Goal: Information Seeking & Learning: Learn about a topic

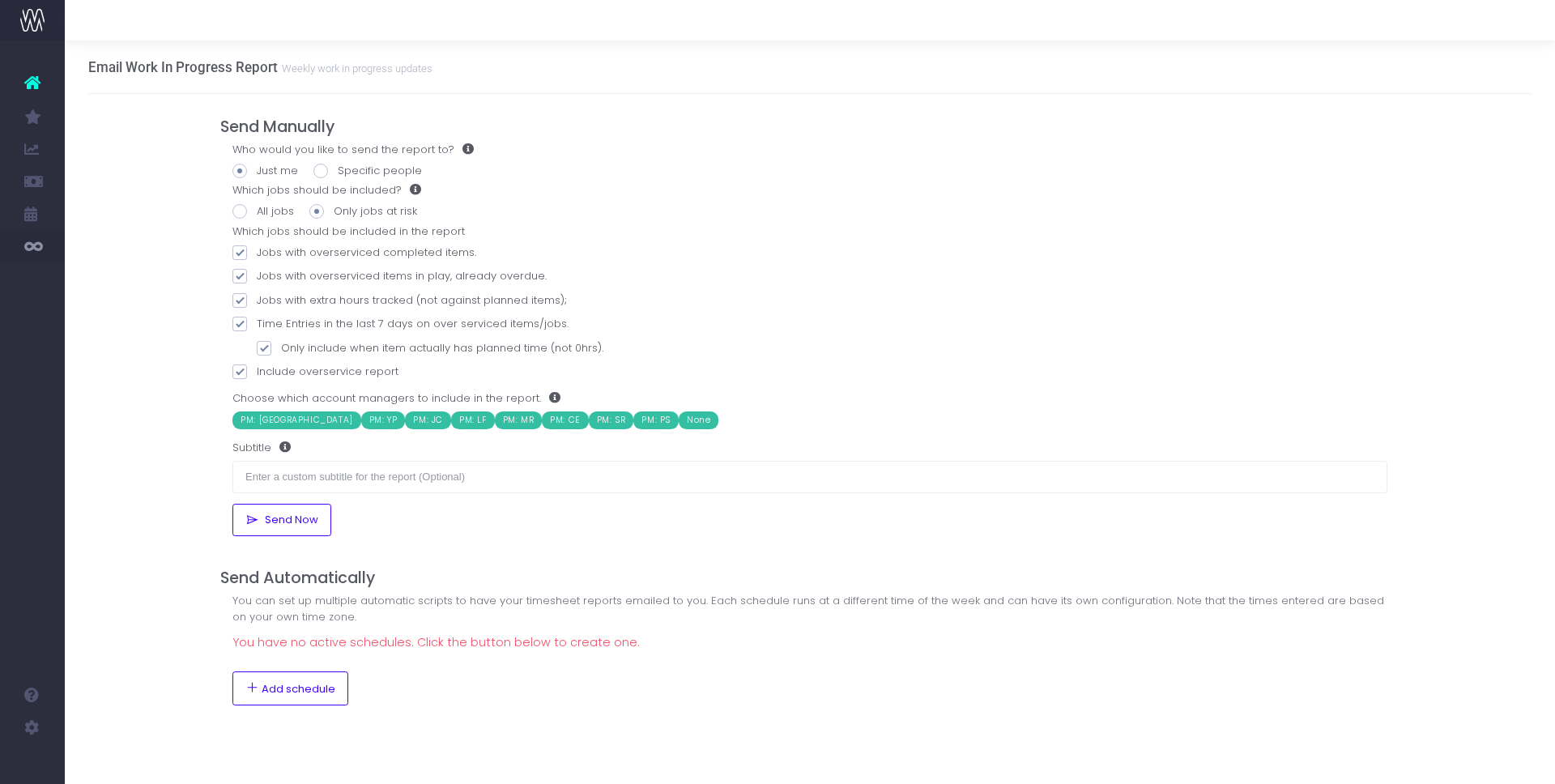
drag, startPoint x: 112, startPoint y: 208, endPoint x: 121, endPoint y: 211, distance: 9.5
click at [113, 209] on span "New Forecast" at bounding box center [109, 213] width 40 height 28
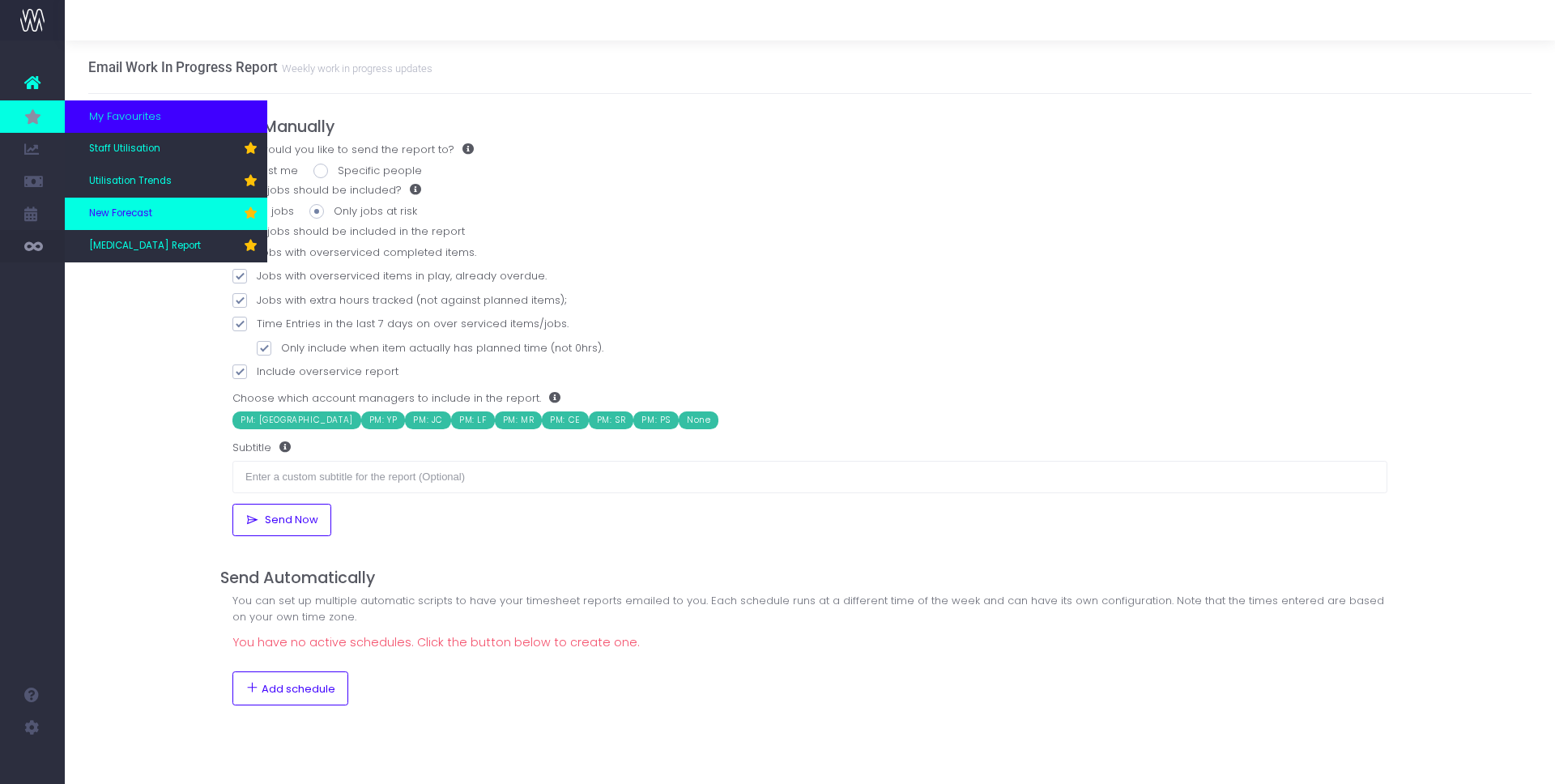
click at [107, 207] on span "New Forecast" at bounding box center [120, 213] width 63 height 14
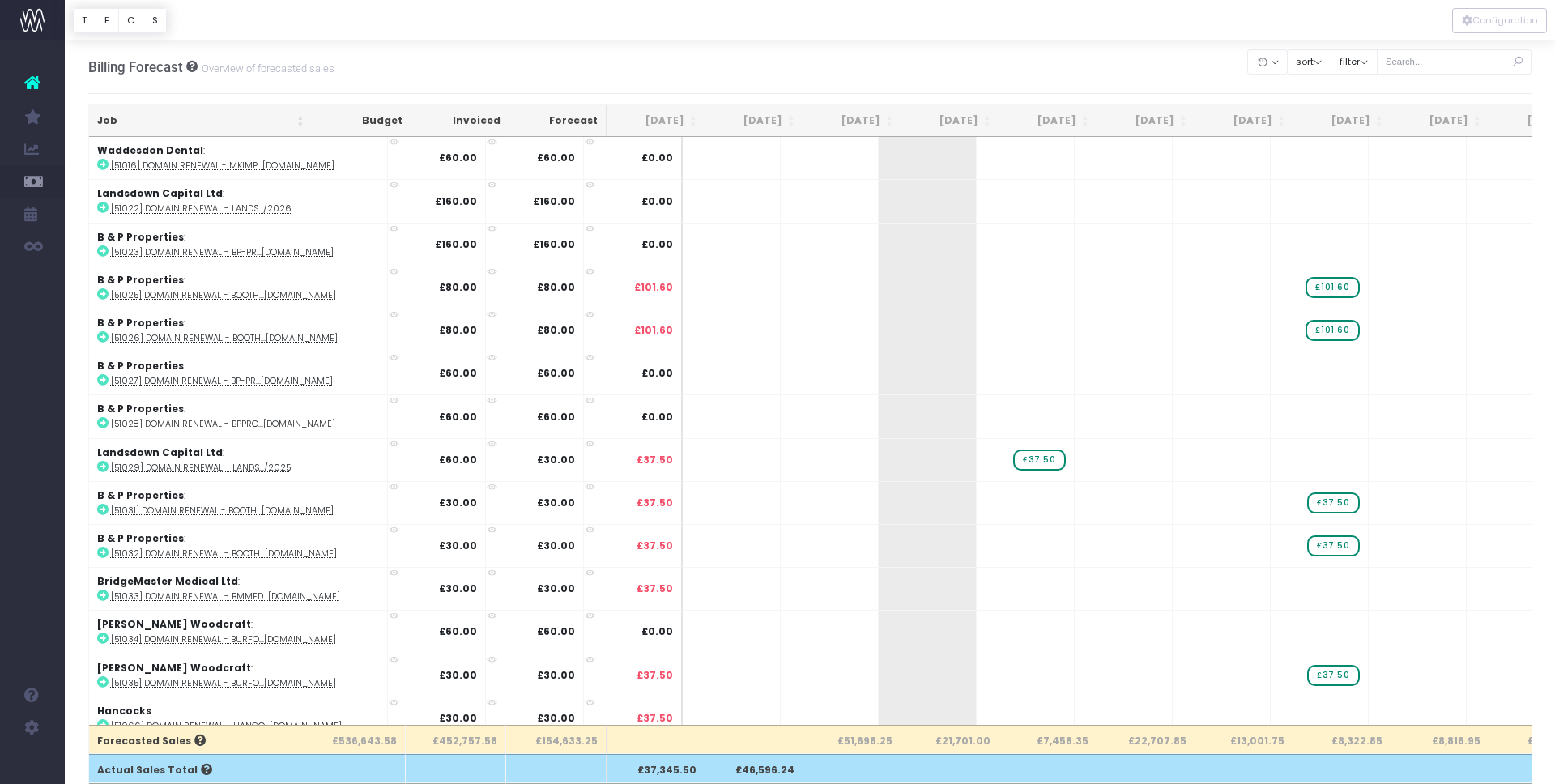
click at [887, 120] on th "Sep 25" at bounding box center [852, 121] width 98 height 32
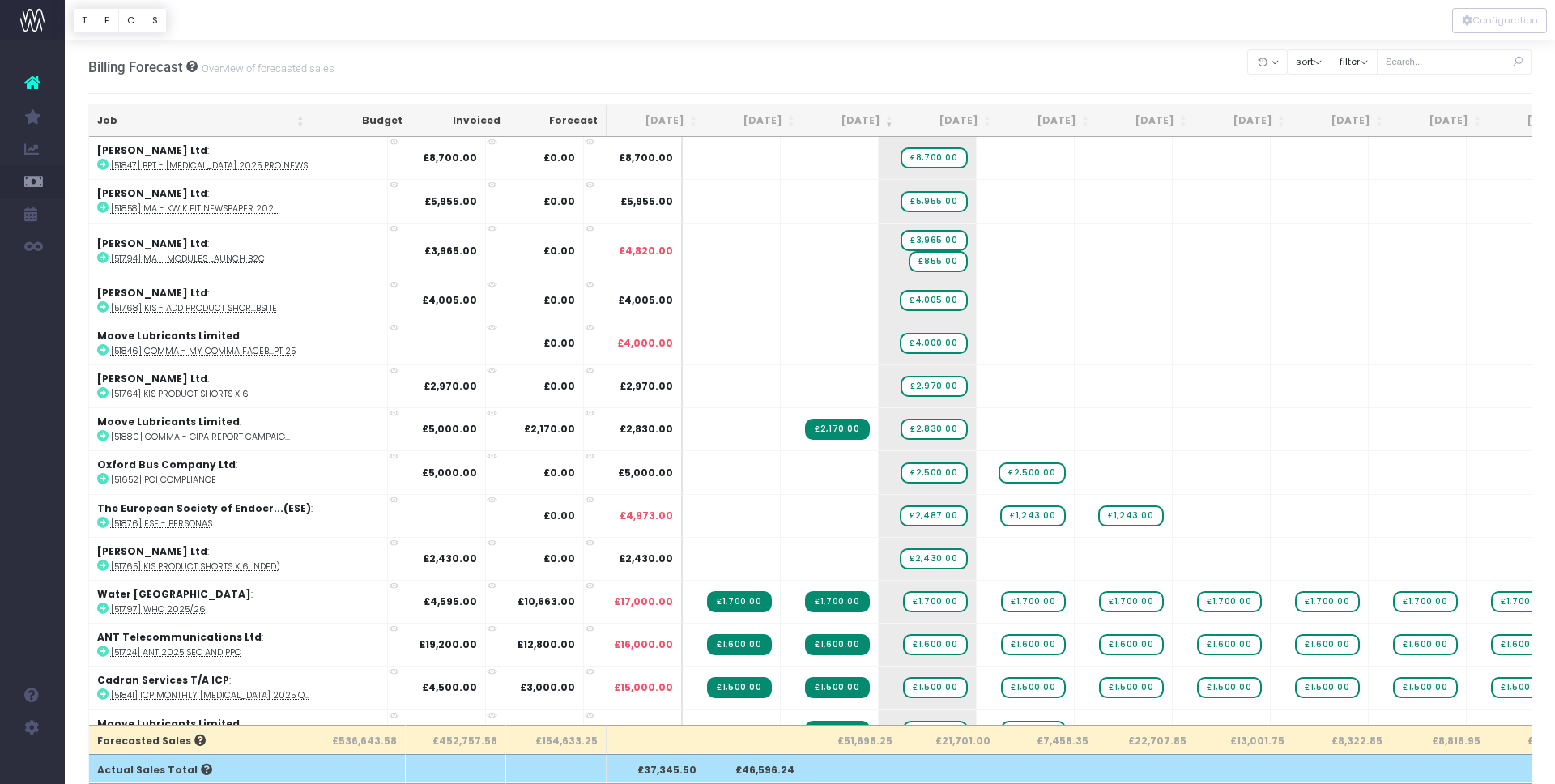
click at [875, 738] on th "£51,698.25" at bounding box center [852, 739] width 98 height 29
copy th "51,698.25"
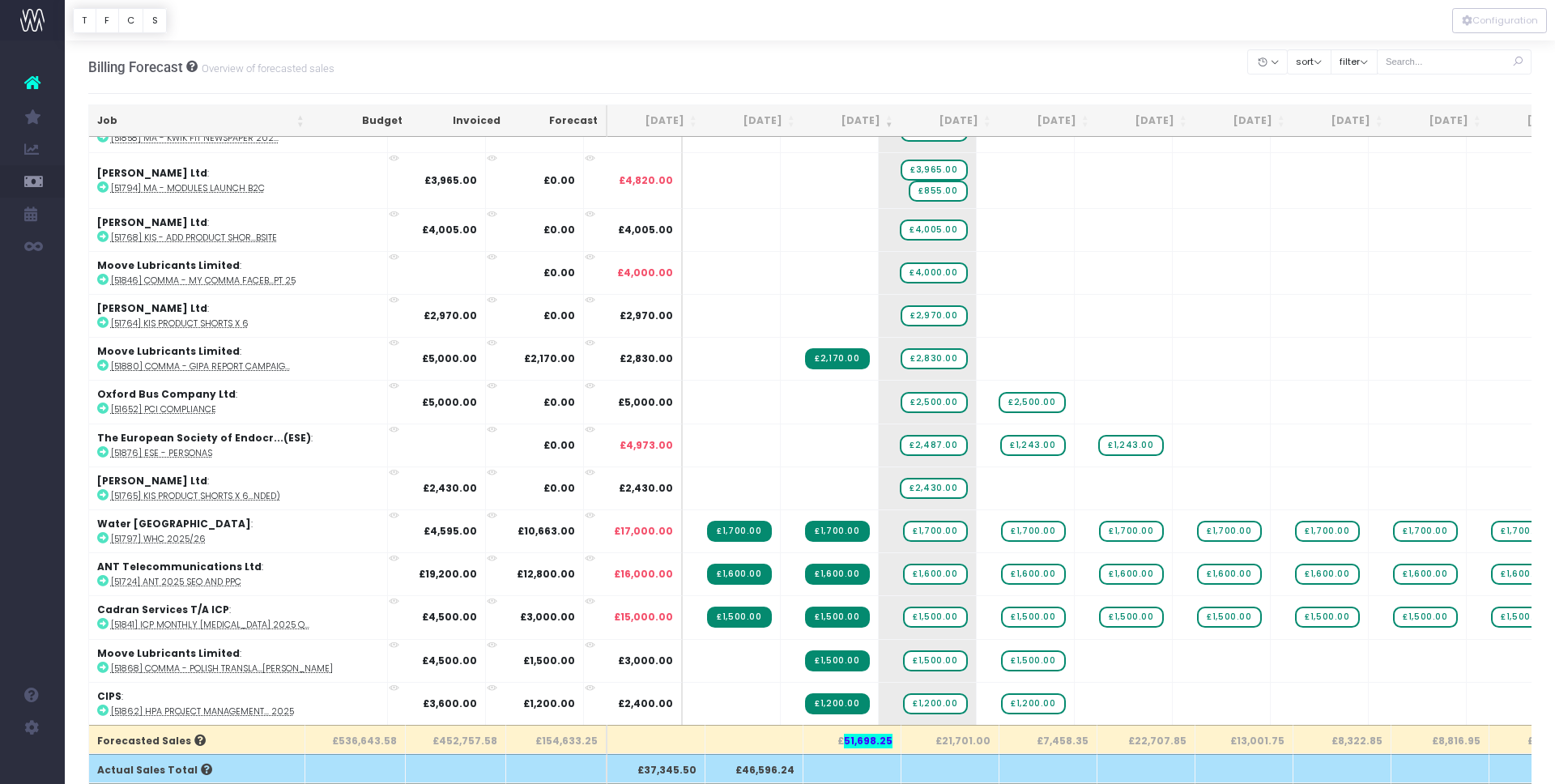
scroll to position [75, 0]
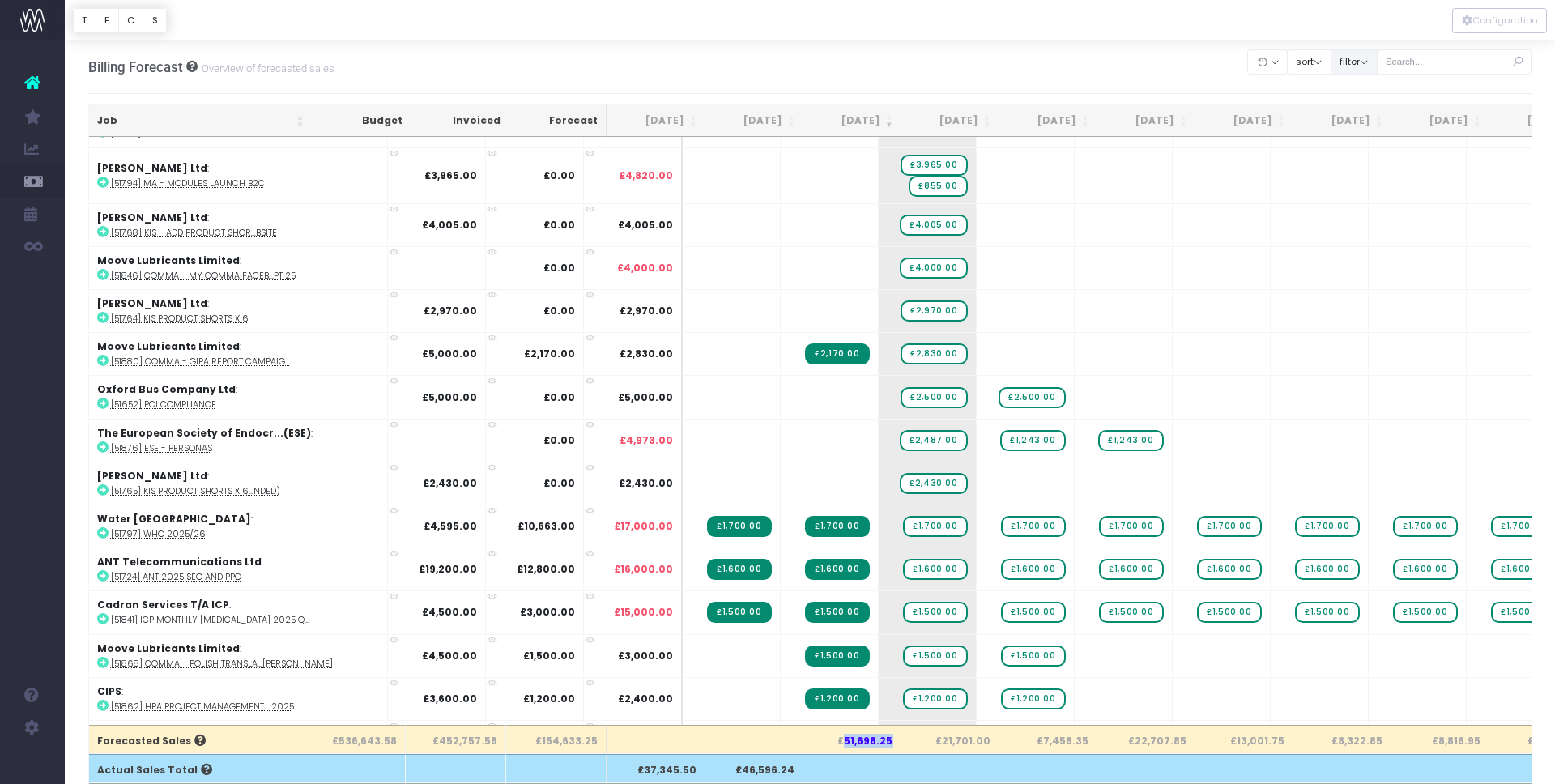
click at [1373, 67] on button "filter" at bounding box center [1354, 62] width 47 height 25
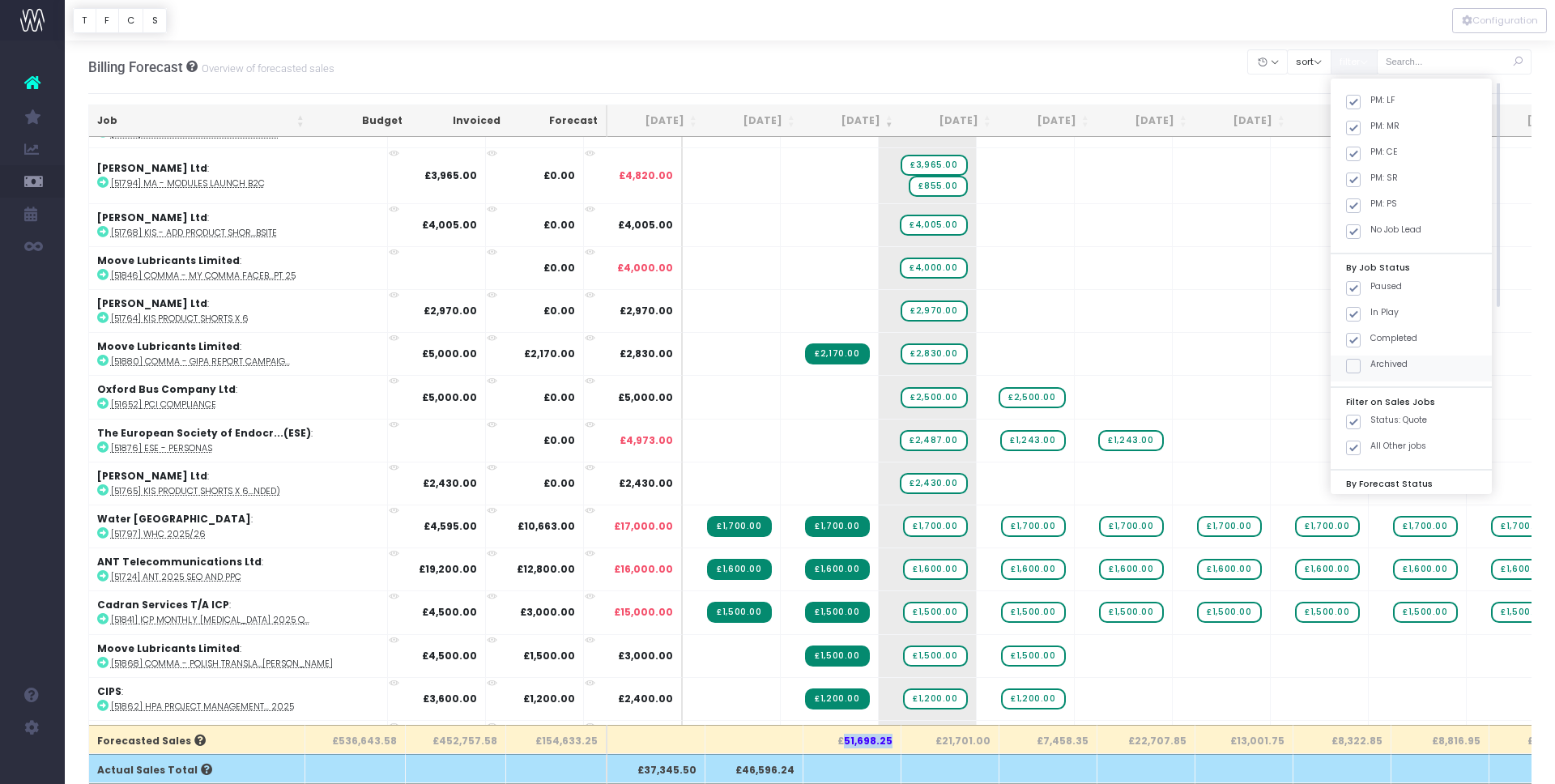
scroll to position [130, 0]
click at [1361, 402] on span at bounding box center [1352, 406] width 14 height 14
click at [1373, 402] on input "Status: Quote" at bounding box center [1375, 403] width 11 height 11
checkbox input "false"
click at [1388, 500] on button "Apply" at bounding box center [1367, 505] width 49 height 27
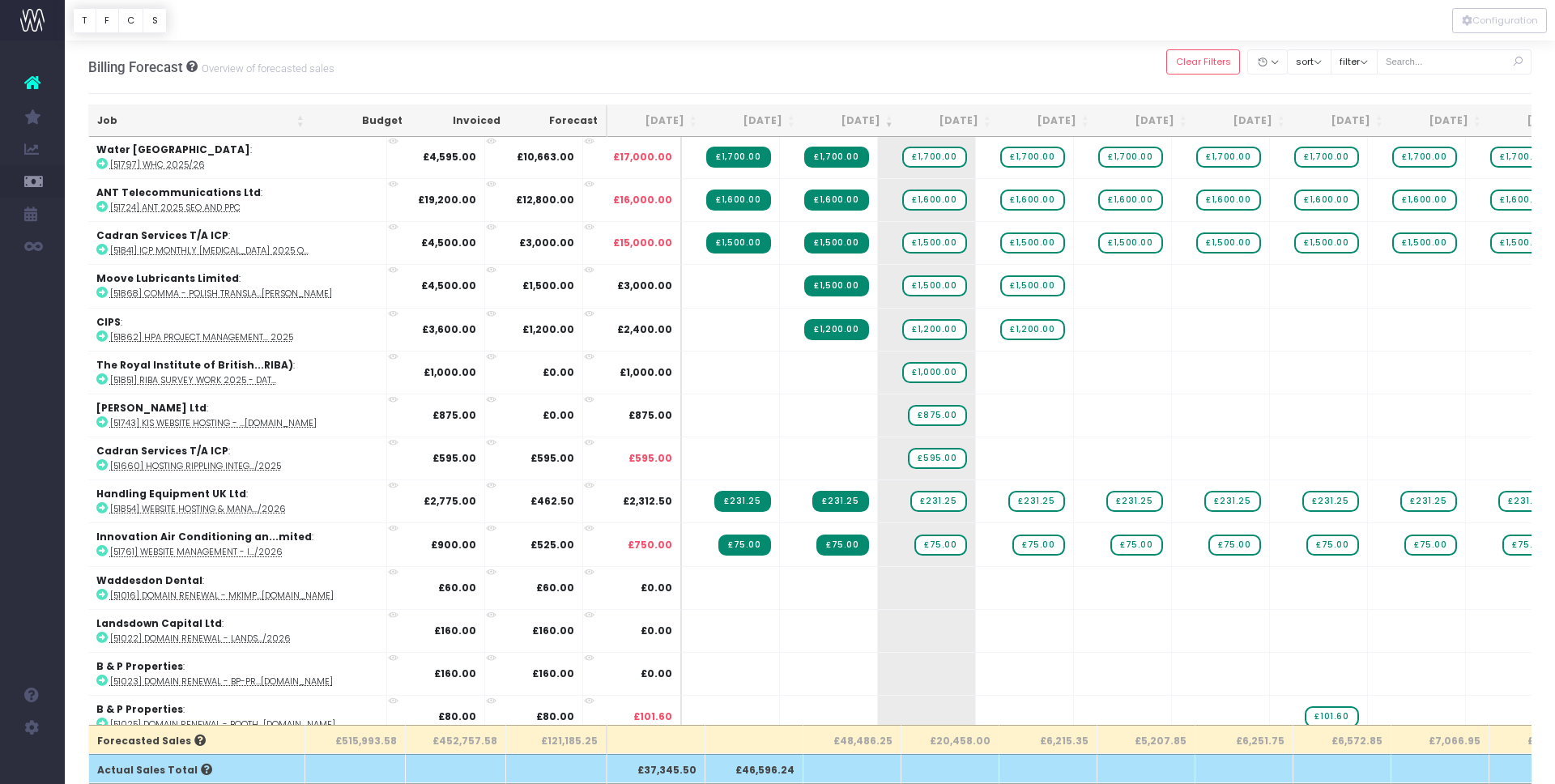
scroll to position [0, 1]
click at [870, 740] on th "£48,486.25" at bounding box center [851, 739] width 98 height 29
click at [848, 736] on th "£48,486.25" at bounding box center [851, 739] width 98 height 29
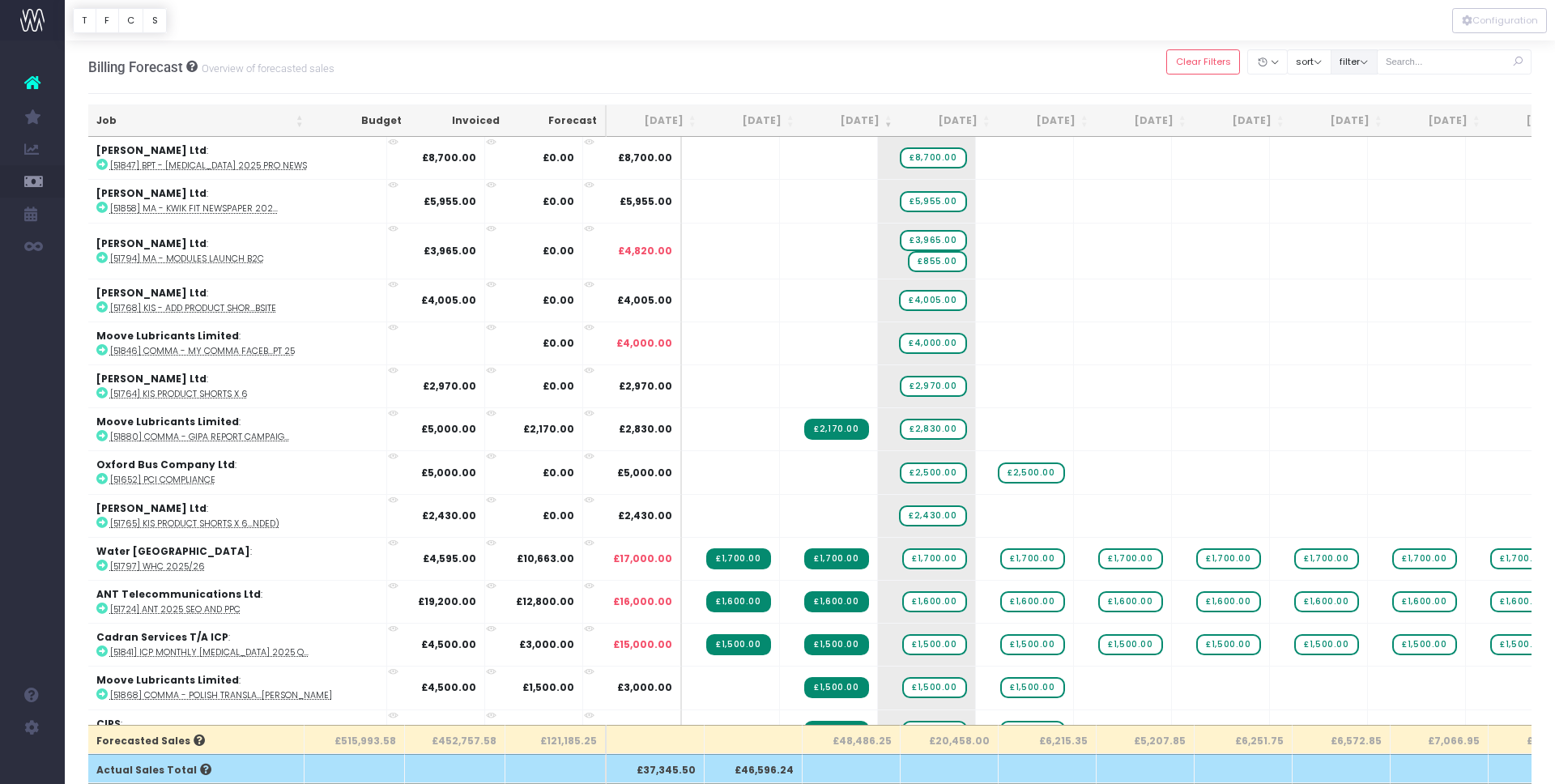
click at [1378, 65] on button "filter" at bounding box center [1354, 62] width 47 height 25
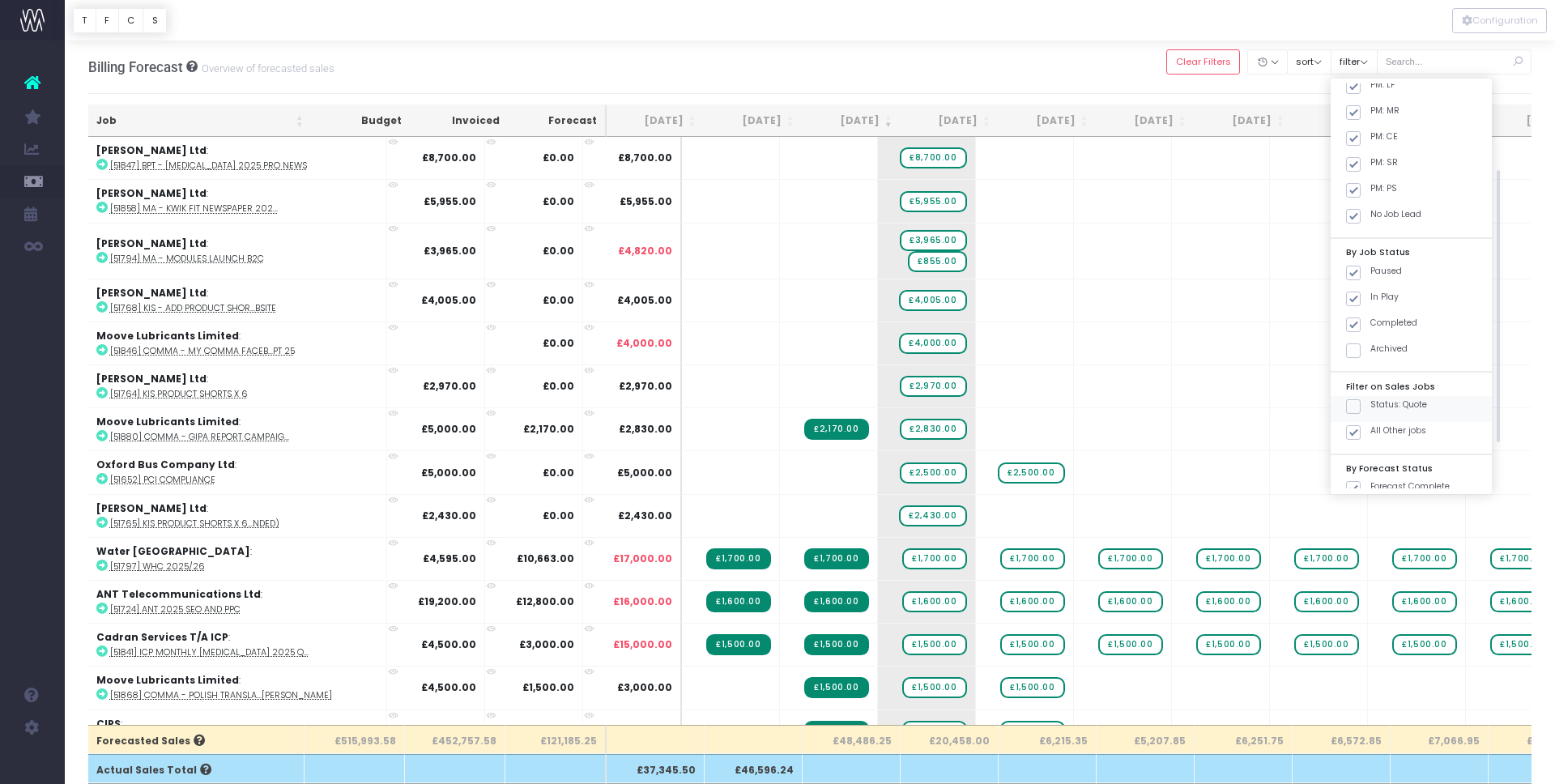
drag, startPoint x: 1368, startPoint y: 428, endPoint x: 1373, endPoint y: 414, distance: 14.9
click at [1361, 427] on span at bounding box center [1352, 432] width 14 height 14
click at [1370, 427] on input "All Other jobs" at bounding box center [1375, 429] width 11 height 11
checkbox input "false"
click at [1361, 409] on span at bounding box center [1352, 406] width 14 height 14
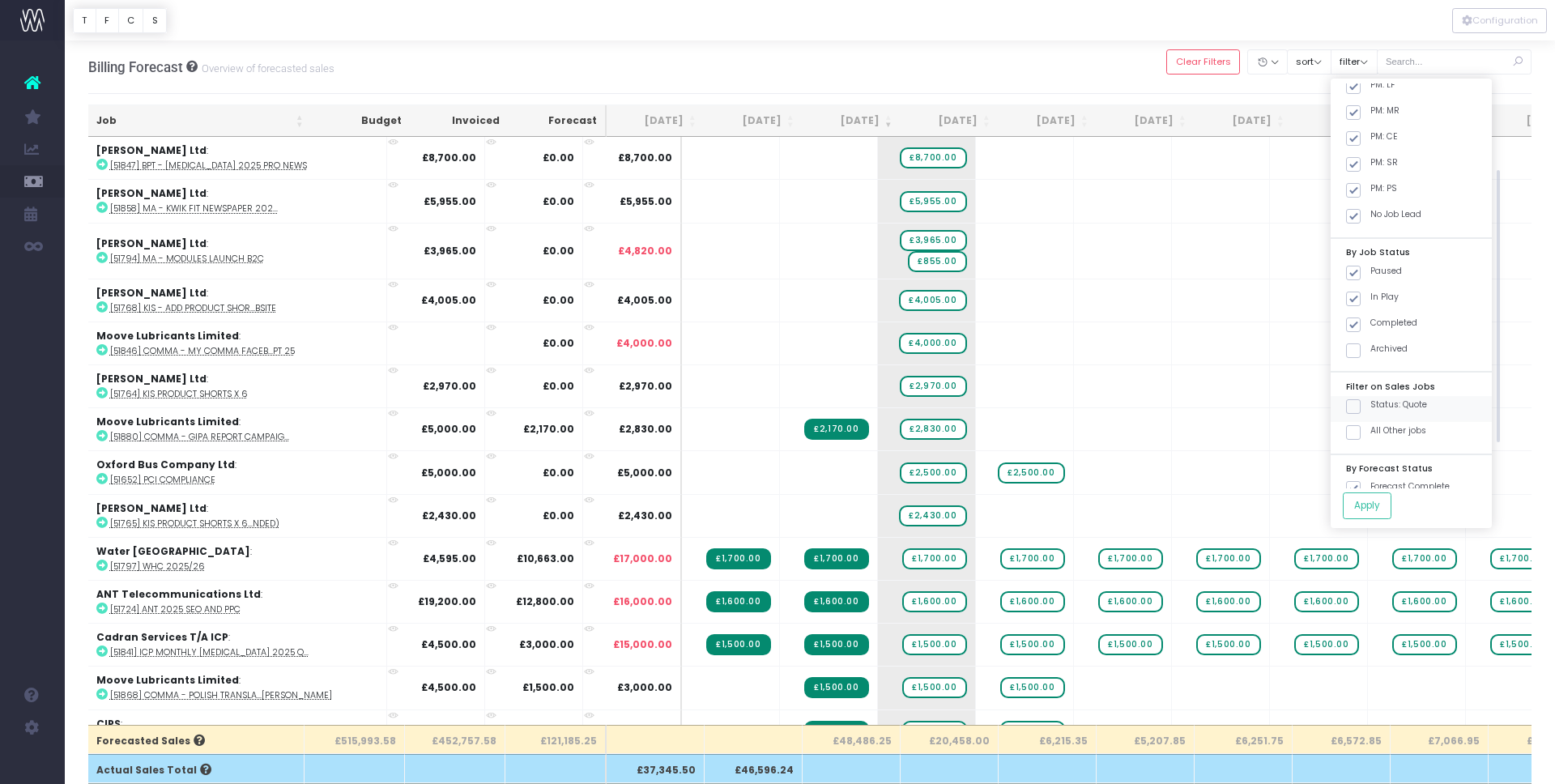
click at [1372, 409] on input "Status: Quote" at bounding box center [1375, 403] width 11 height 11
click at [1381, 511] on button "Apply" at bounding box center [1367, 505] width 49 height 27
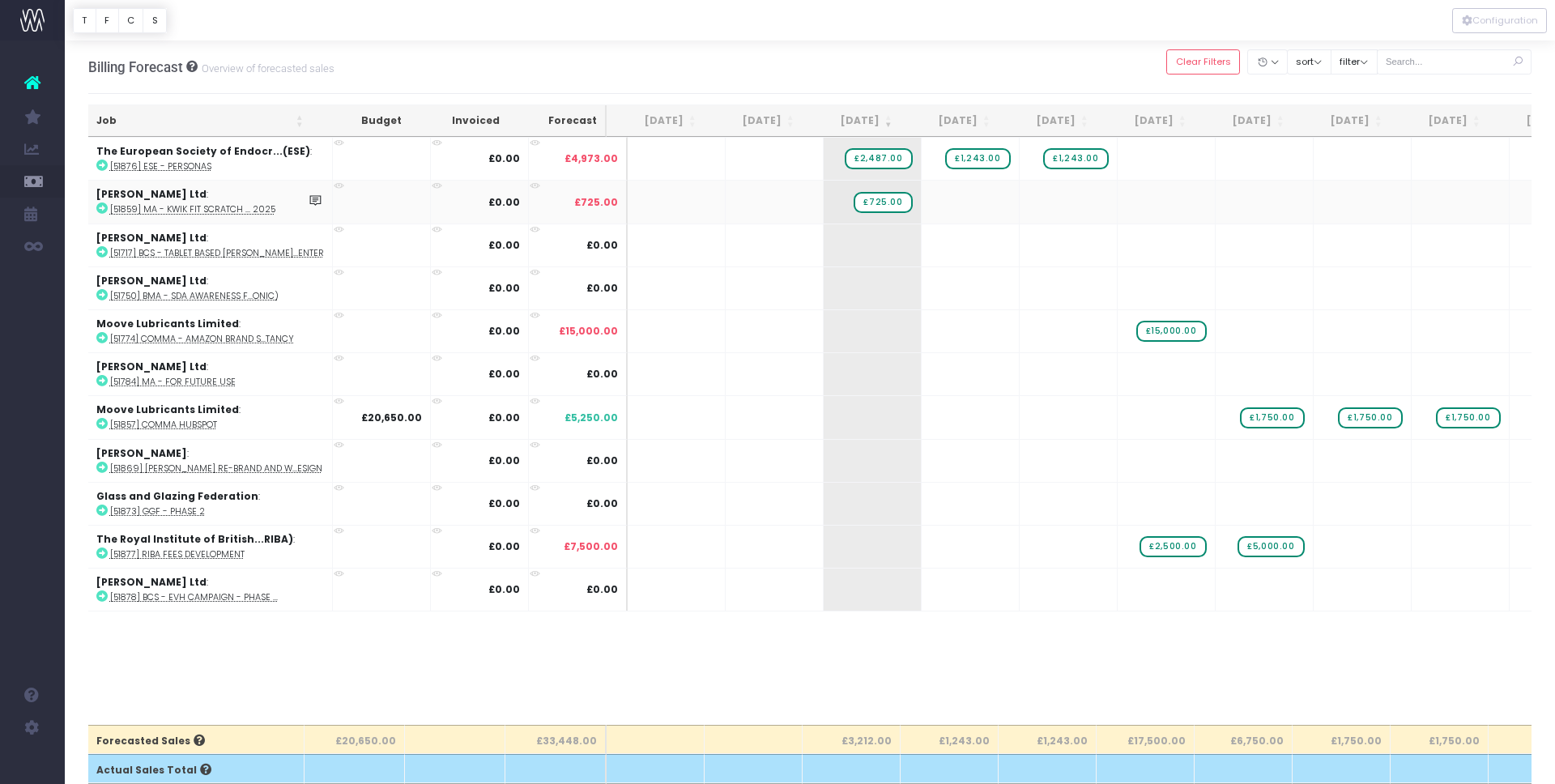
click at [229, 210] on abbr "[51859] MA - Kwik Fit Scratch ... 2025" at bounding box center [192, 209] width 165 height 13
click at [239, 206] on abbr "[51859] MA - Kwik Fit Scratch ... 2025" at bounding box center [192, 209] width 165 height 13
click at [222, 554] on abbr "[51877] RIBA fees development" at bounding box center [178, 554] width 135 height 13
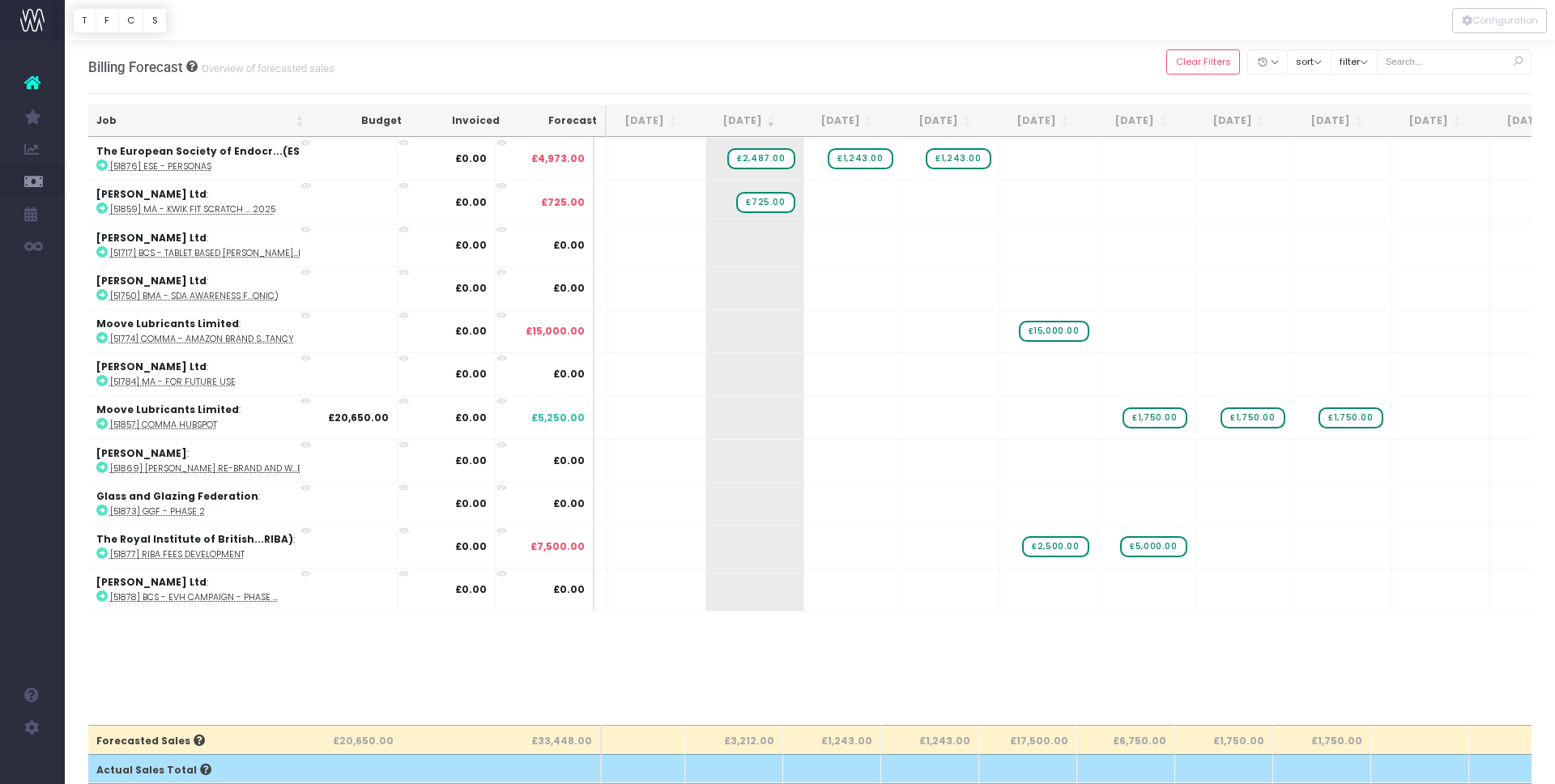
scroll to position [0, 83]
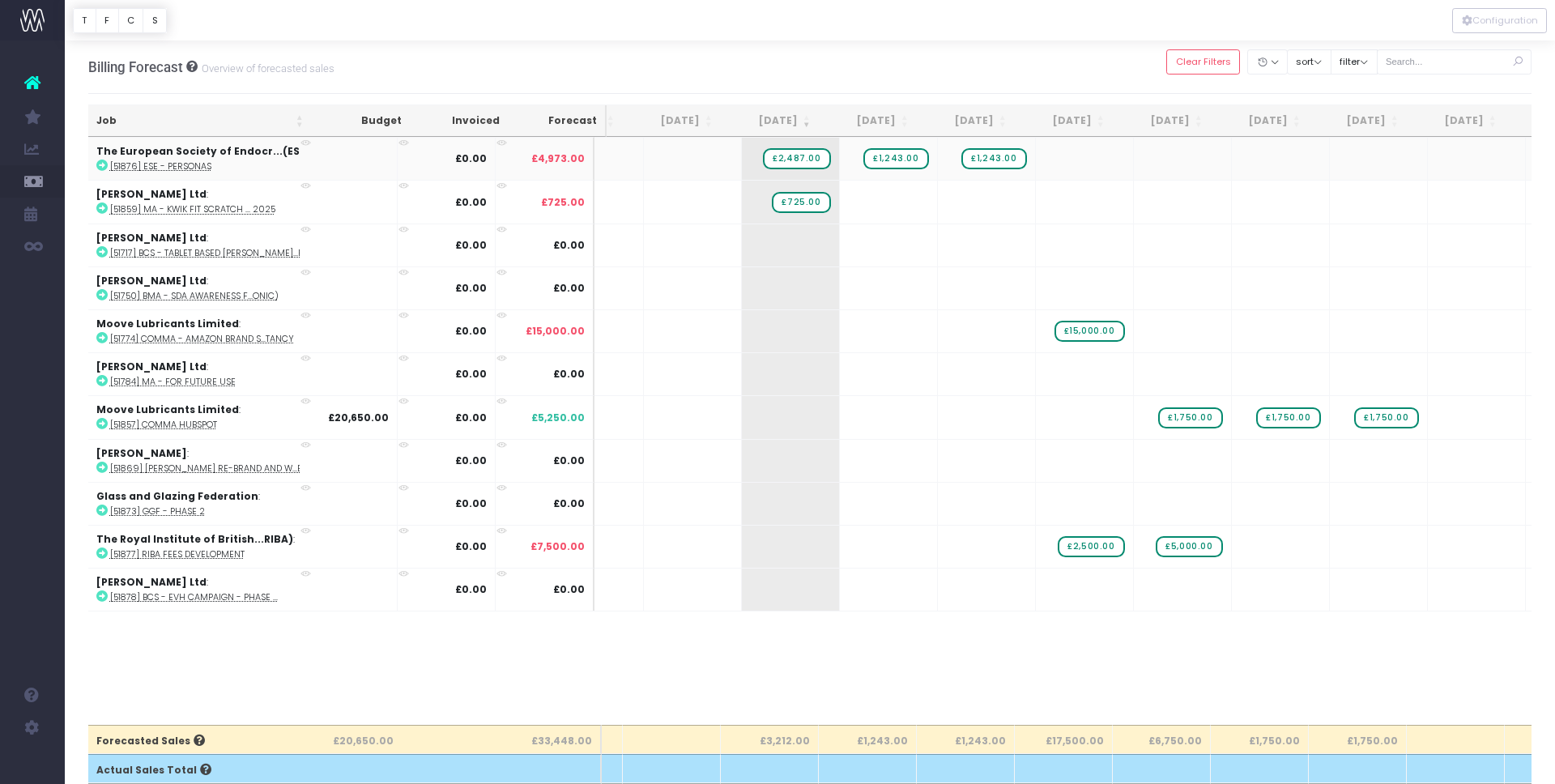
click at [185, 166] on abbr "[51876] ESE - Personas" at bounding box center [161, 167] width 101 height 13
click at [1371, 62] on button "filter" at bounding box center [1354, 62] width 47 height 25
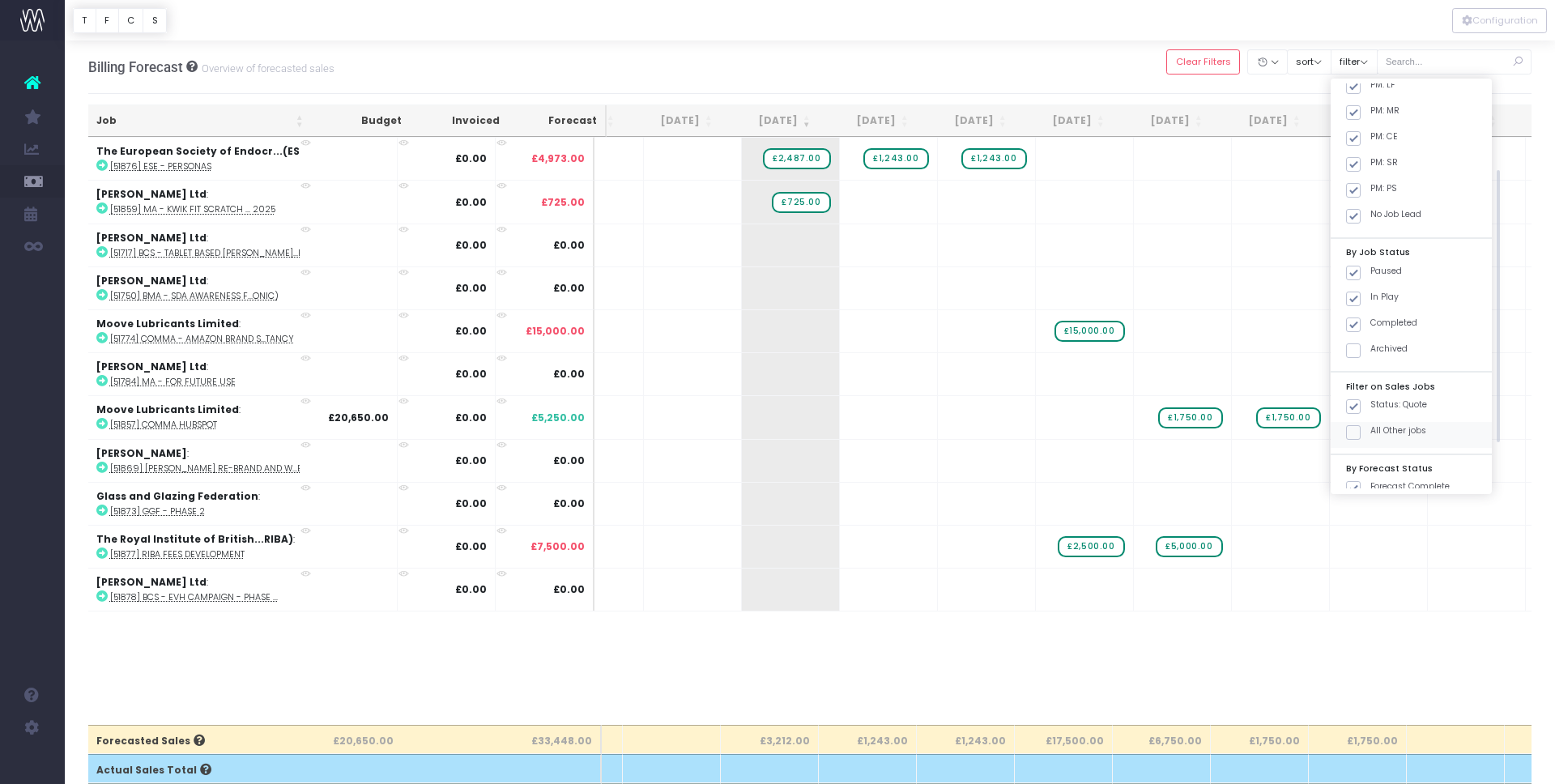
drag, startPoint x: 1368, startPoint y: 412, endPoint x: 1373, endPoint y: 421, distance: 10.3
click at [1361, 411] on span at bounding box center [1352, 406] width 14 height 14
click at [1370, 409] on input "Status: Quote" at bounding box center [1375, 403] width 11 height 11
checkbox input "false"
click at [1361, 432] on span at bounding box center [1352, 432] width 14 height 14
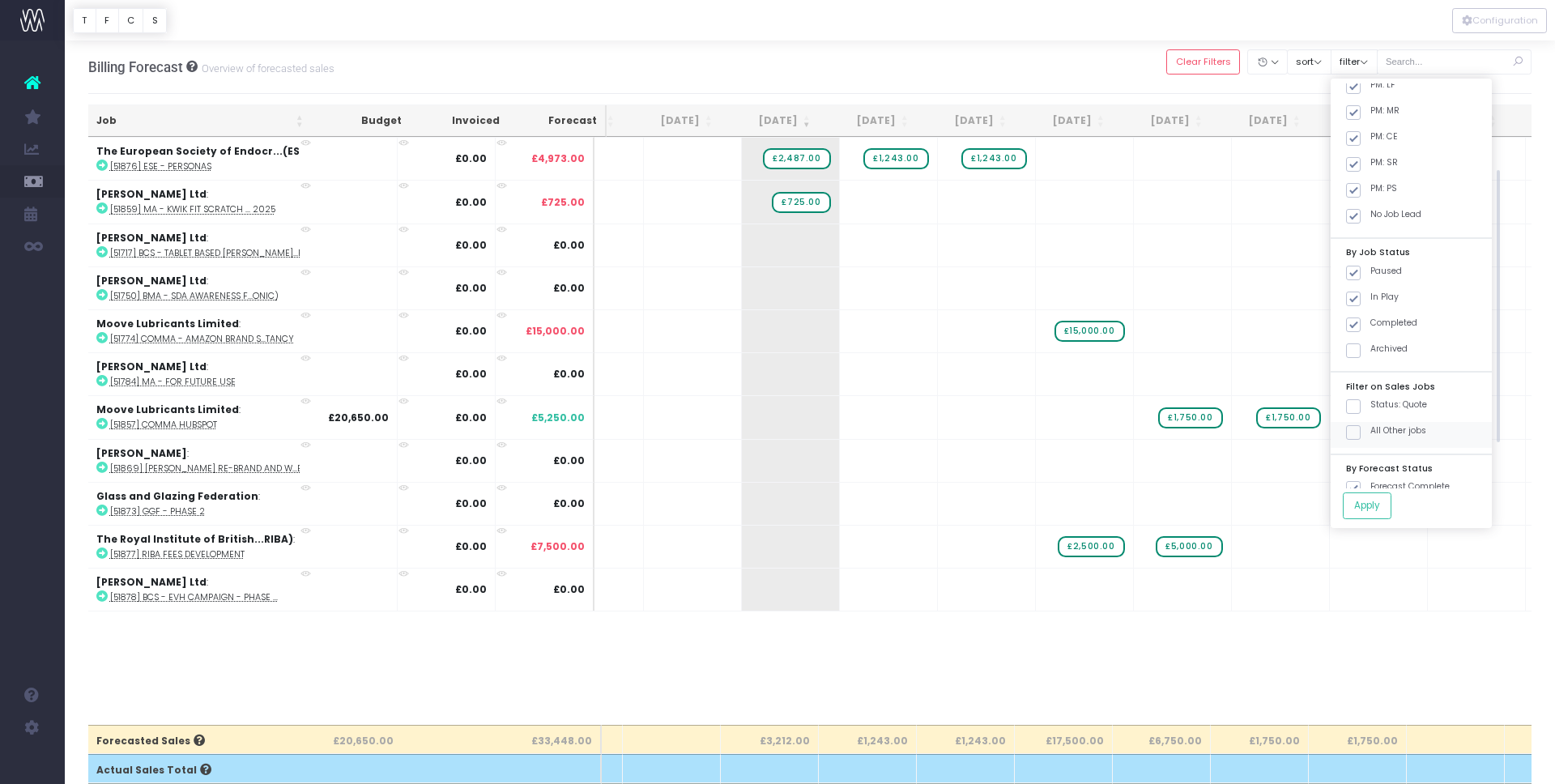
click at [1374, 432] on input "All Other jobs" at bounding box center [1375, 429] width 11 height 11
checkbox input "true"
click at [1384, 515] on button "Apply" at bounding box center [1367, 505] width 49 height 27
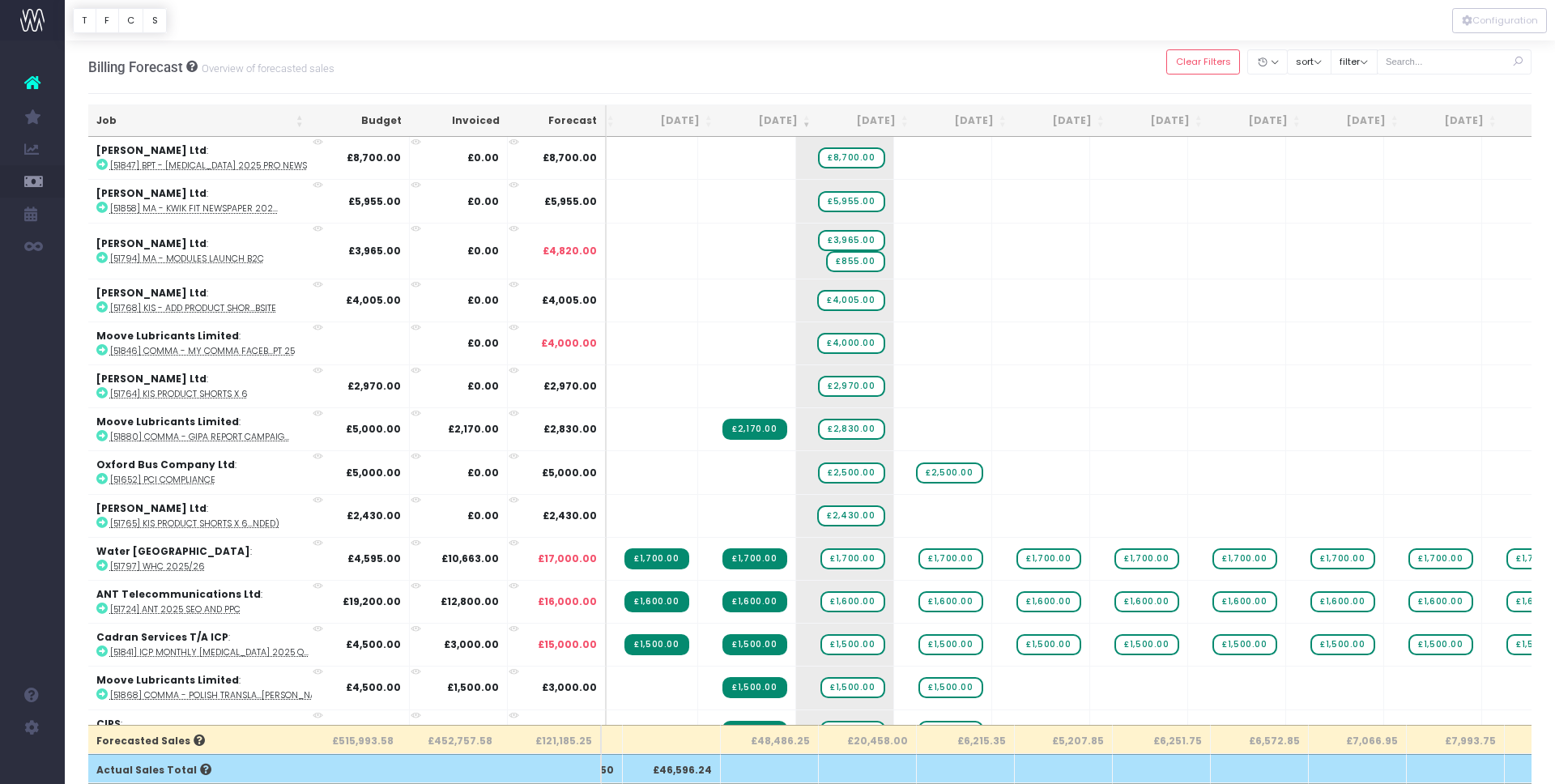
click at [777, 740] on th "£48,486.25" at bounding box center [769, 739] width 98 height 29
copy th "£48,486.25"
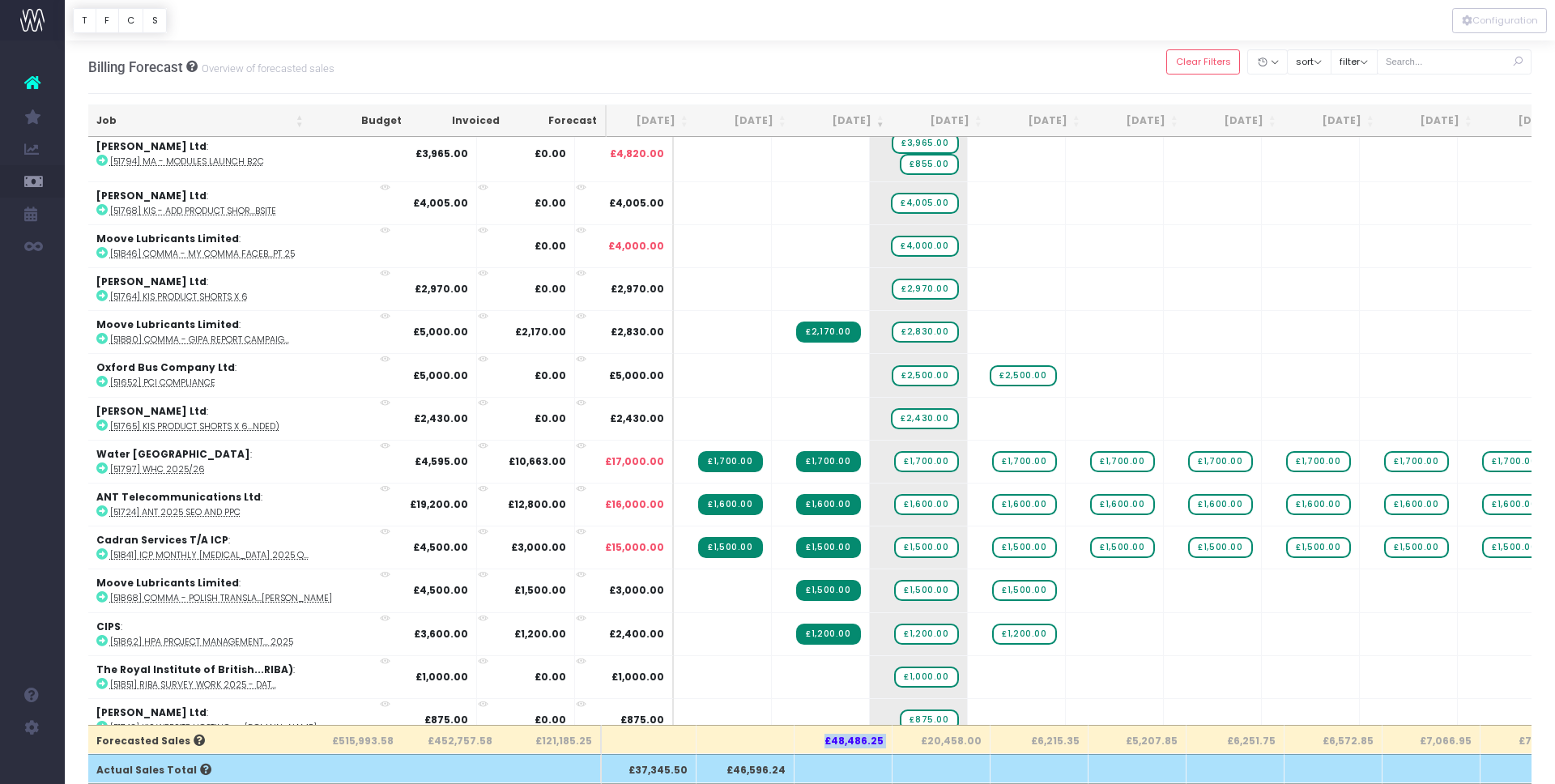
scroll to position [97, 3]
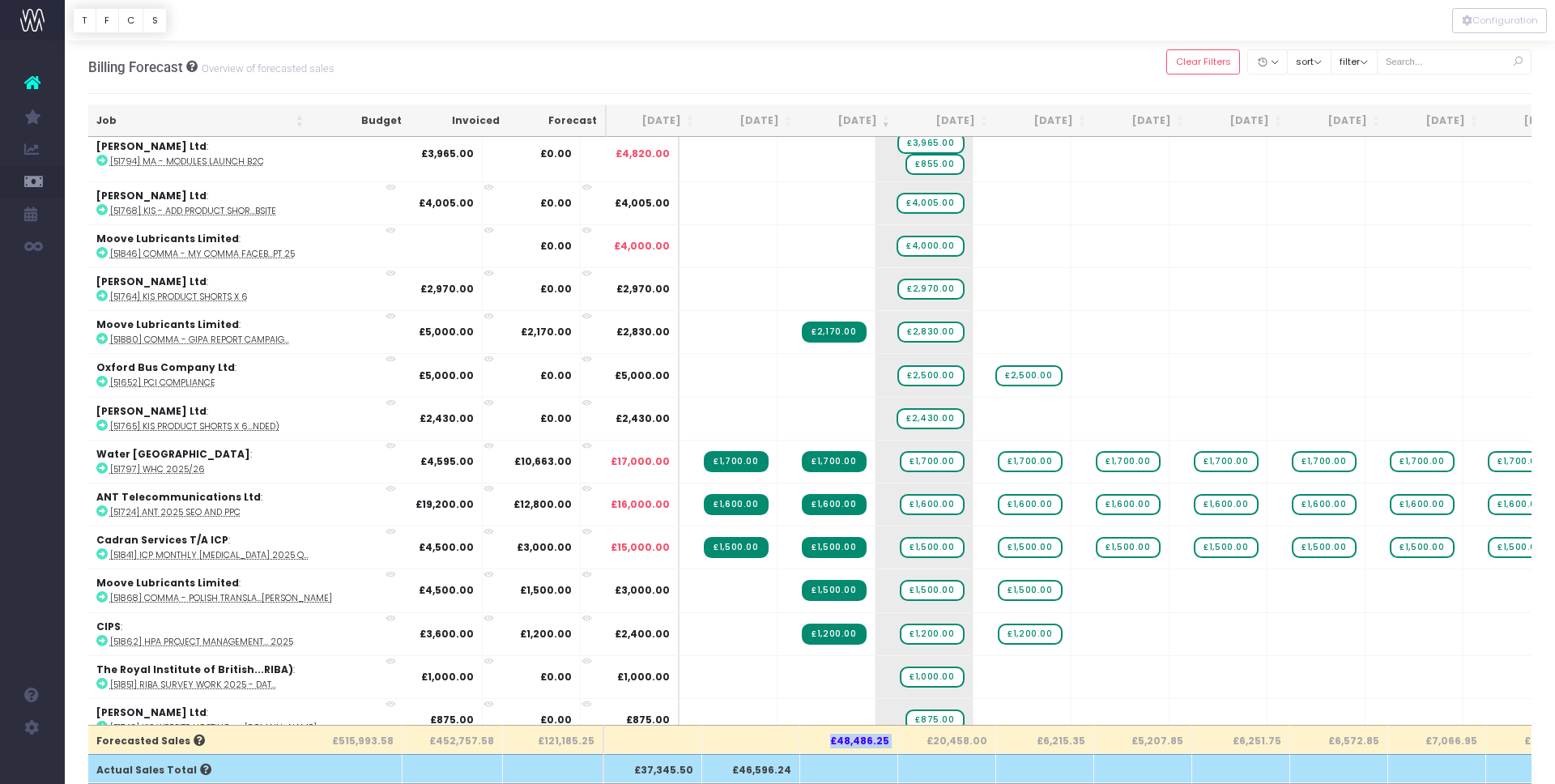
click at [983, 119] on th "Oct 25" at bounding box center [947, 121] width 98 height 32
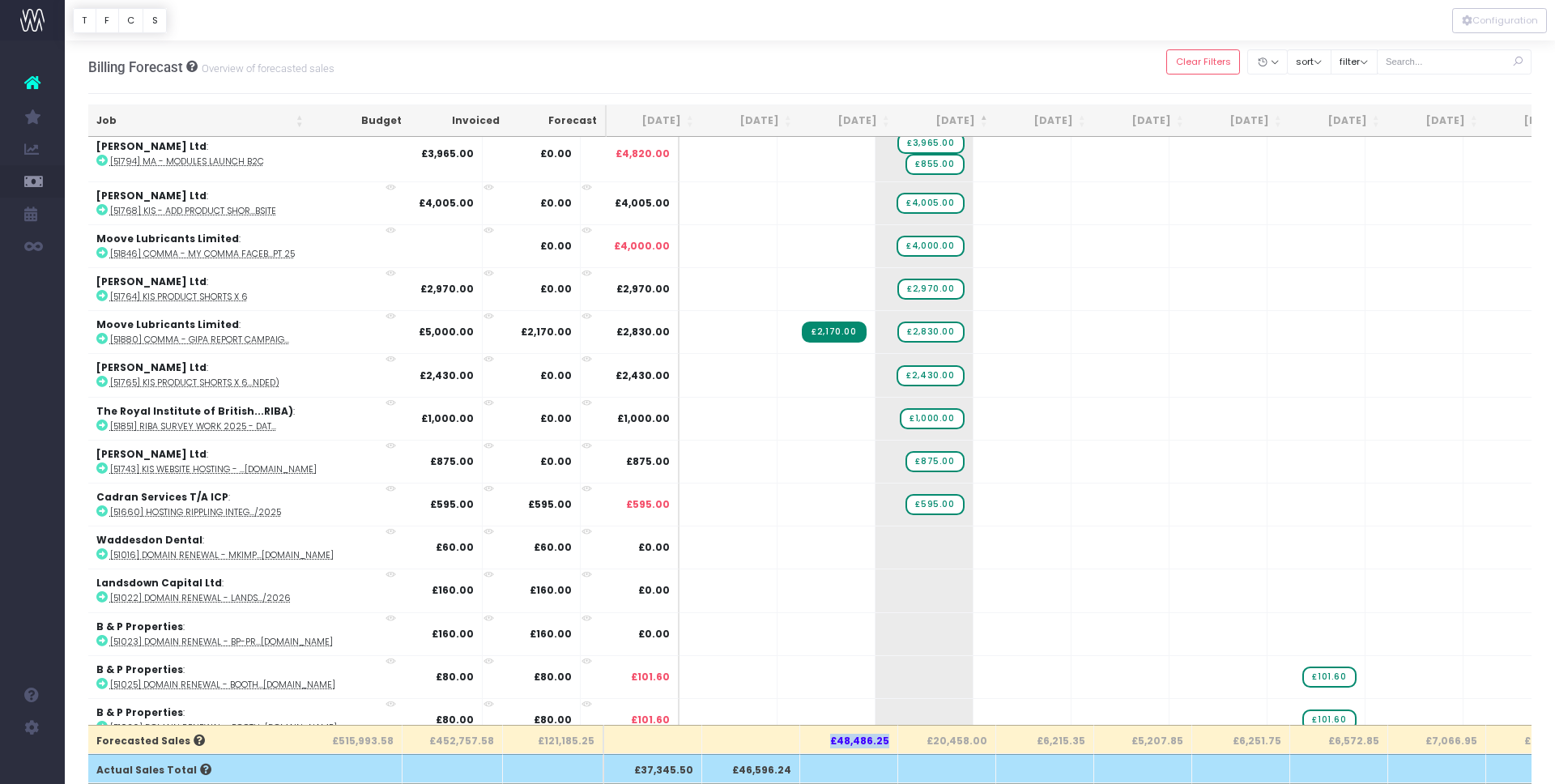
scroll to position [0, 3]
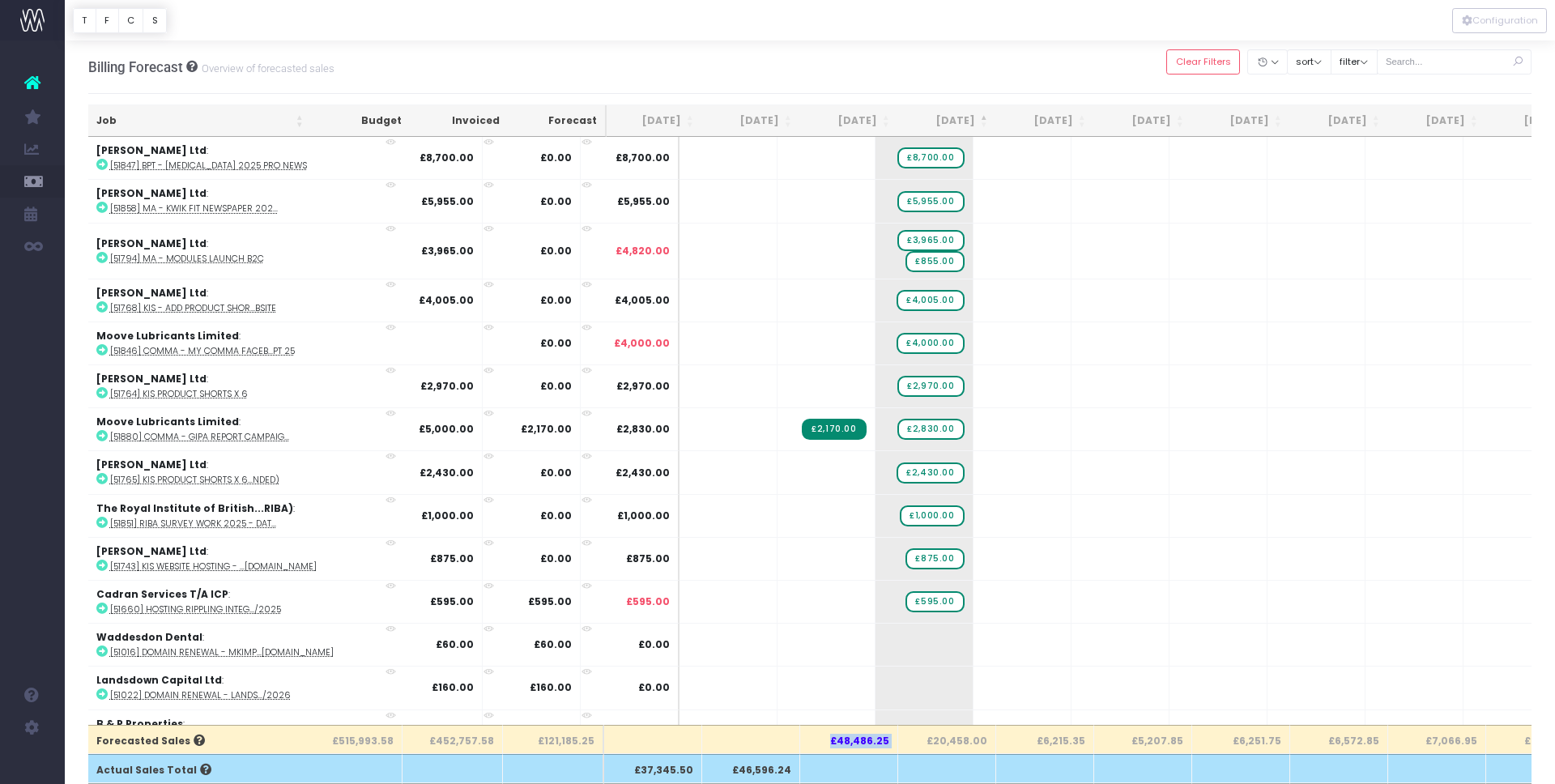
click at [983, 119] on th "Oct 25" at bounding box center [947, 121] width 98 height 32
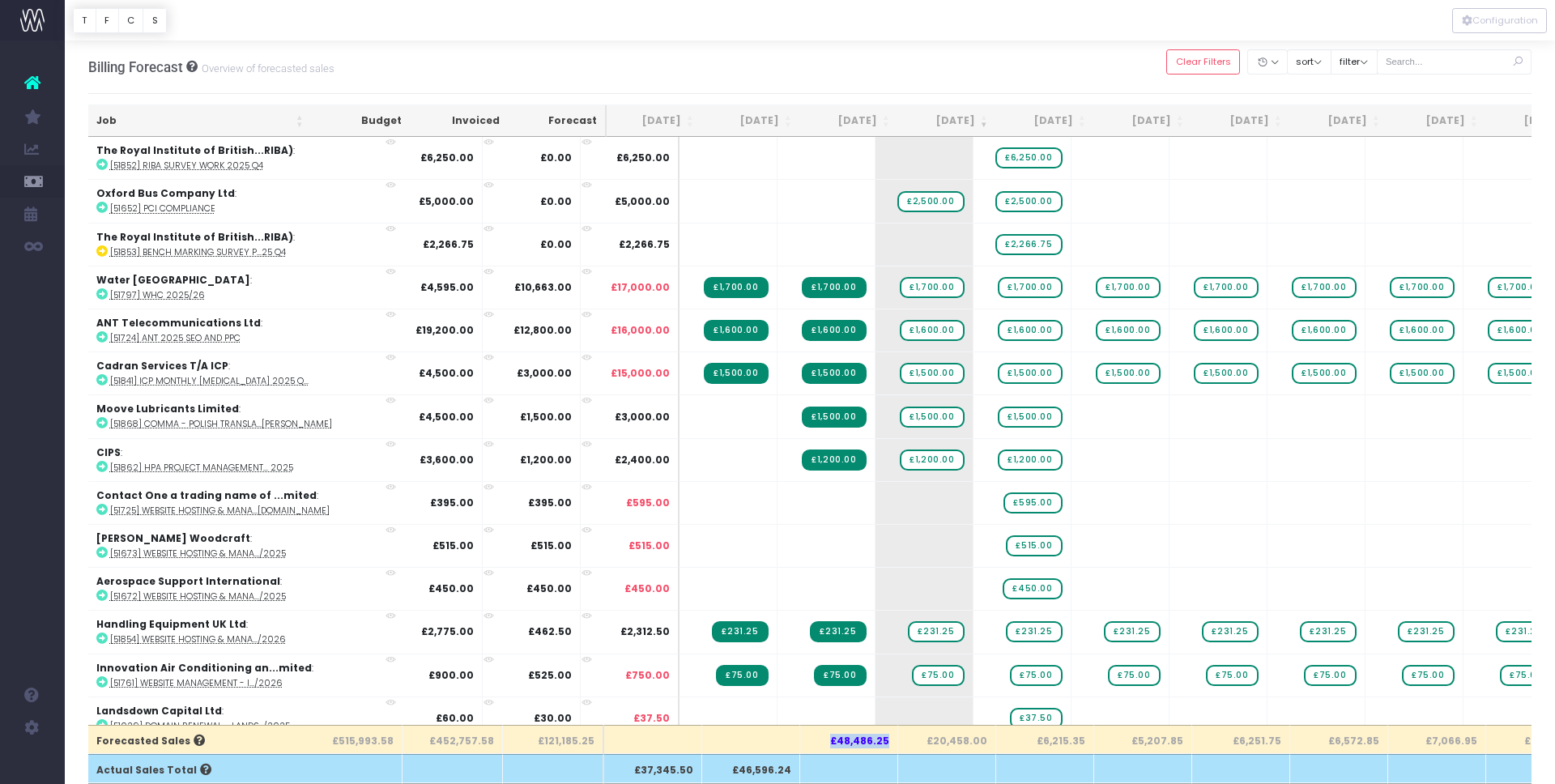
click at [969, 739] on th "£20,458.00" at bounding box center [947, 739] width 98 height 29
copy th "£20,458.00"
click at [957, 746] on th "£20,458.00" at bounding box center [947, 739] width 98 height 29
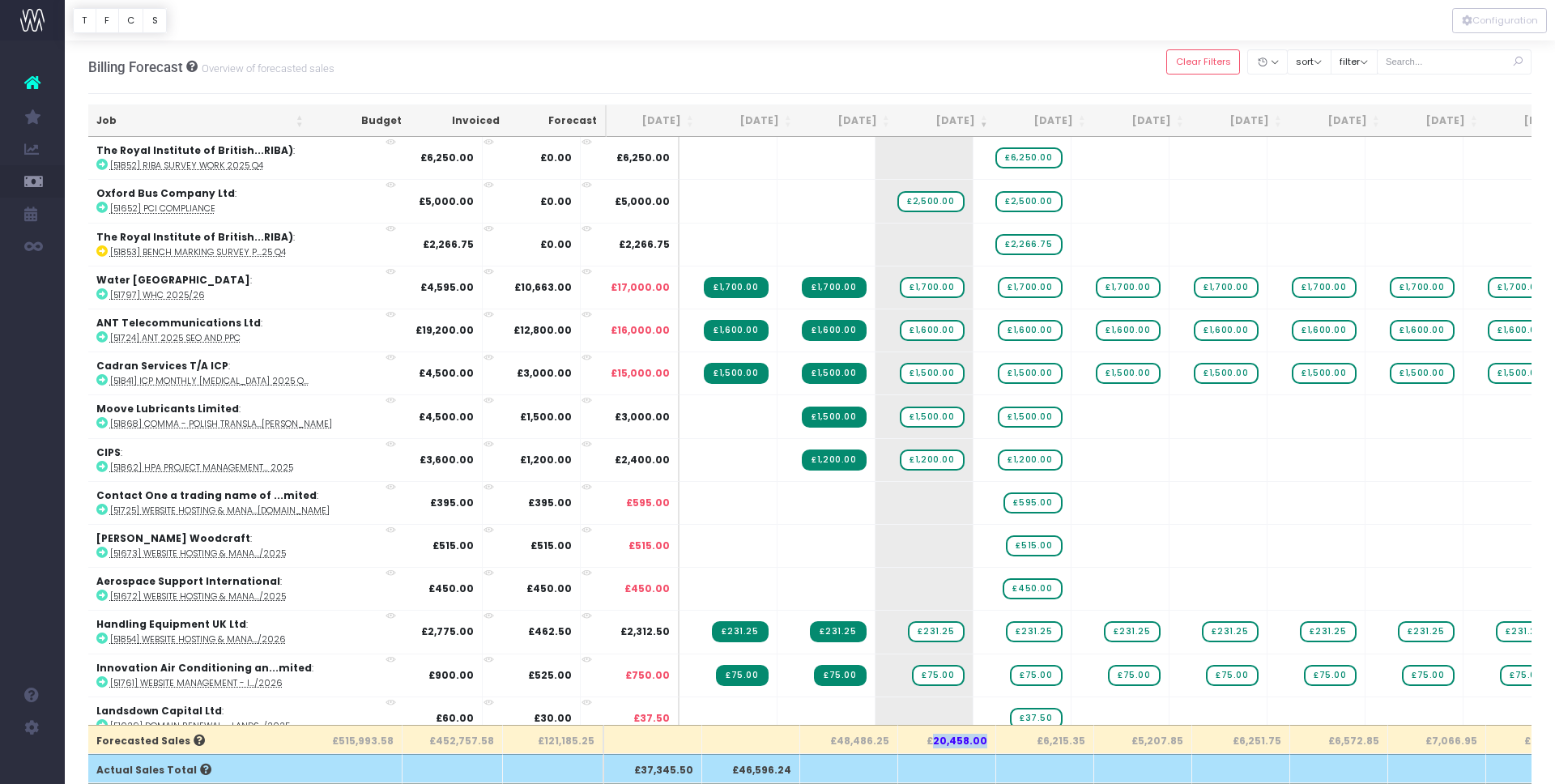
click at [957, 746] on th "£20,458.00" at bounding box center [947, 739] width 98 height 29
copy th "£20,458.00"
click at [1085, 122] on th "Nov 25" at bounding box center [1044, 121] width 98 height 32
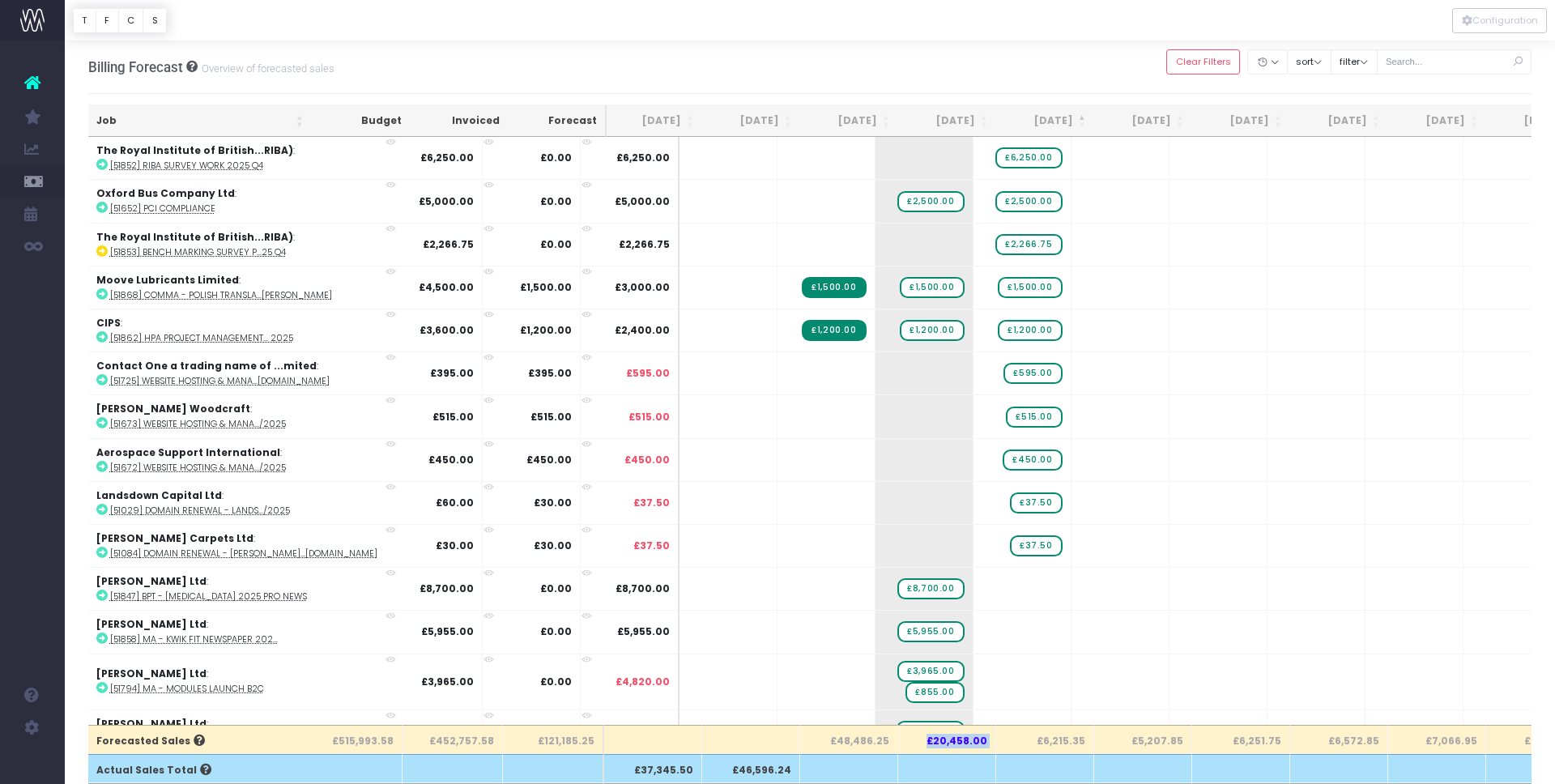
click at [1083, 120] on th "Nov 25" at bounding box center [1044, 121] width 98 height 32
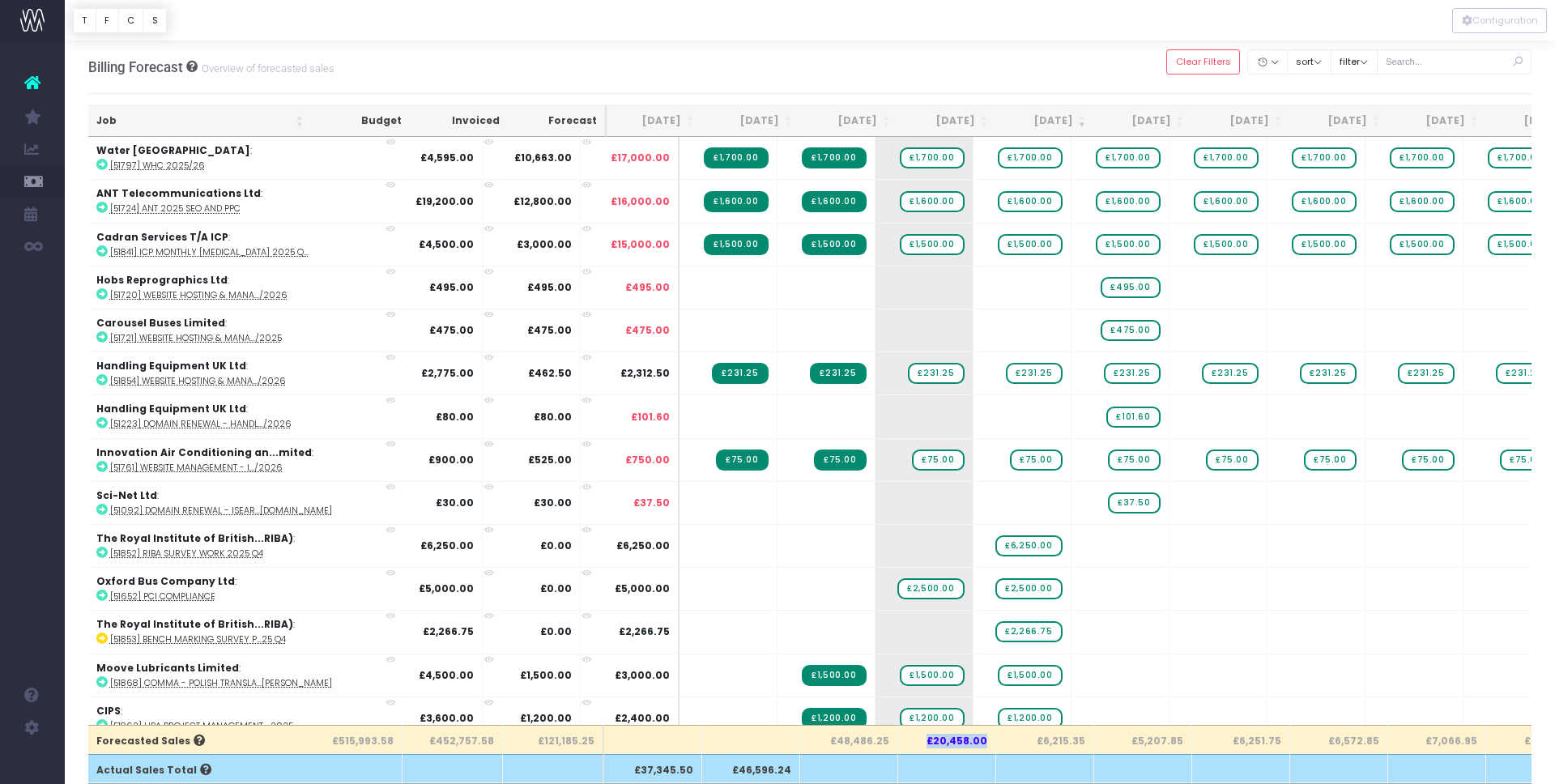
scroll to position [1, 0]
click at [1060, 740] on th "£6,215.35" at bounding box center [1044, 738] width 98 height 29
copy th "£6,215.35"
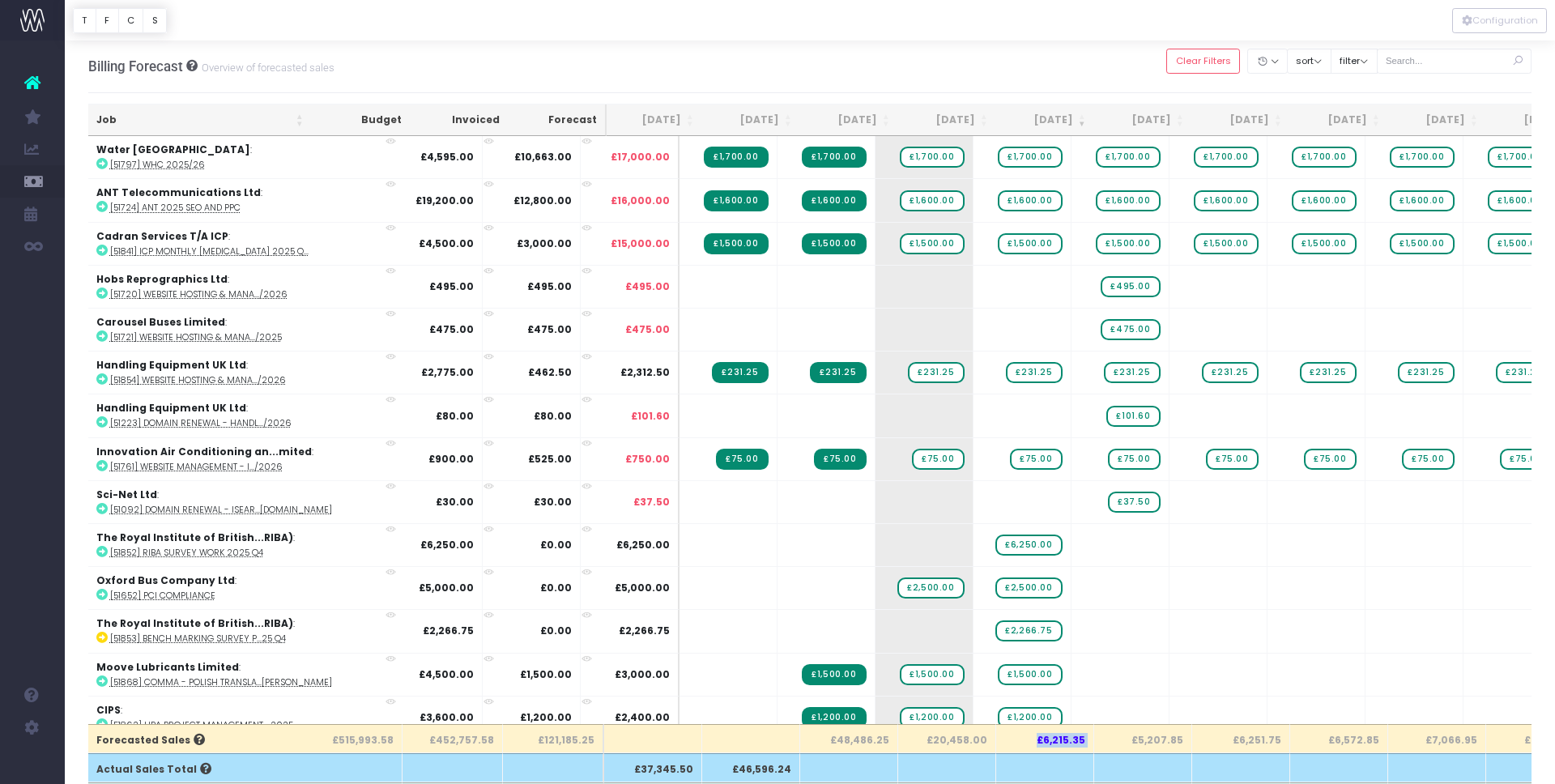
click at [1159, 736] on th "£5,207.85" at bounding box center [1142, 738] width 98 height 29
copy th "£5,207.85"
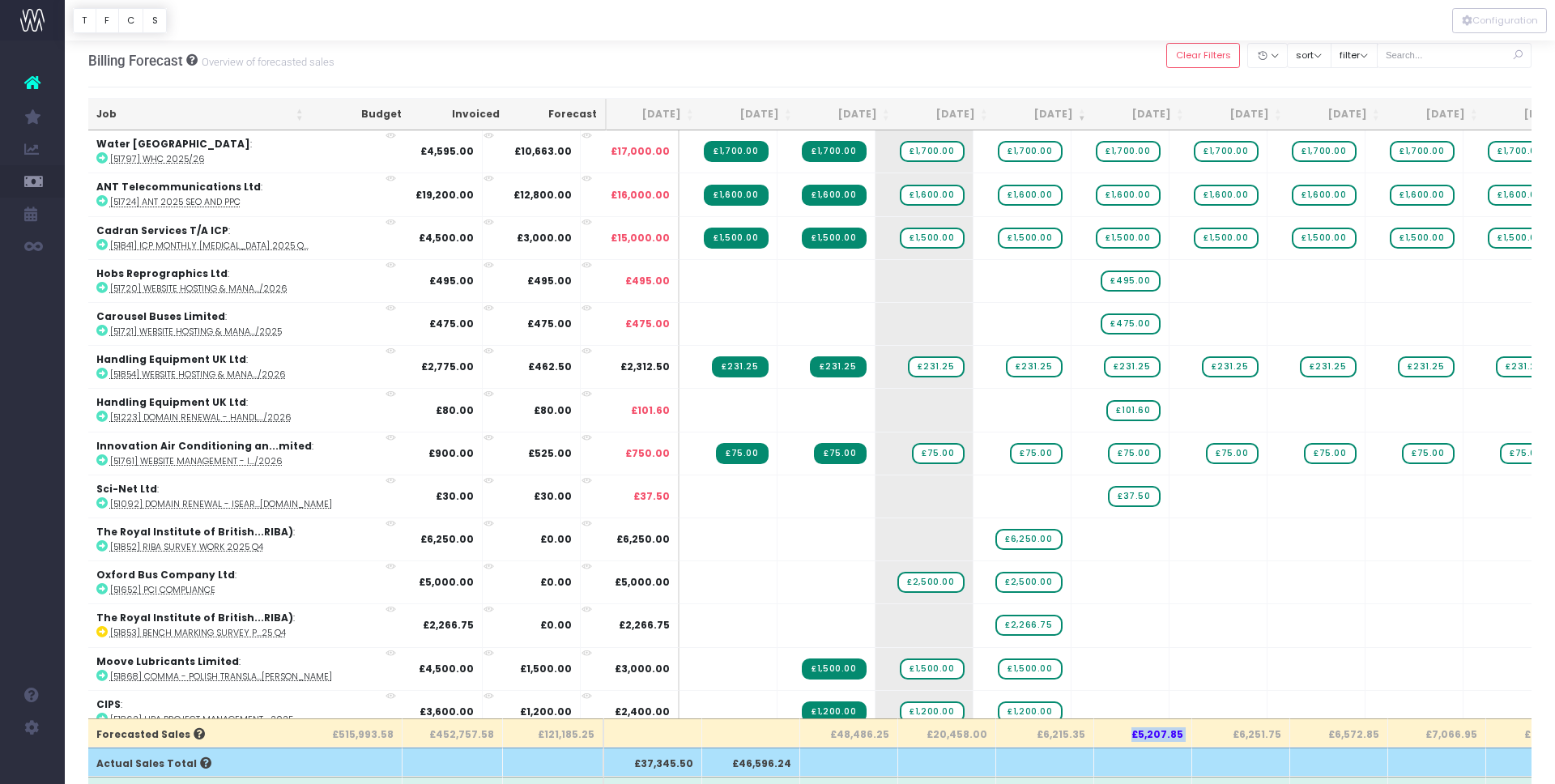
click at [1185, 110] on th "Dec 25" at bounding box center [1142, 115] width 98 height 32
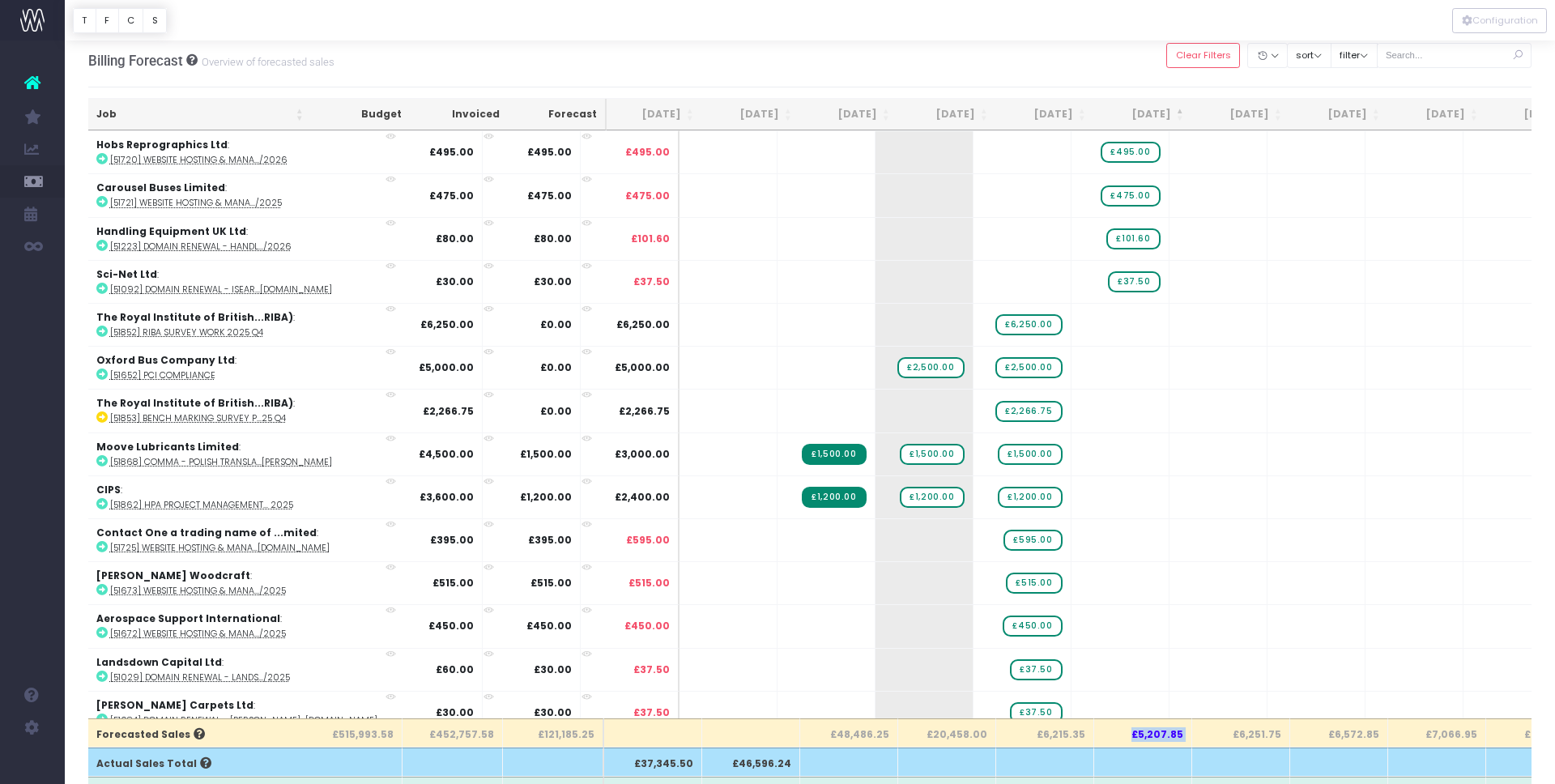
click at [1182, 115] on th "Dec 25" at bounding box center [1142, 115] width 98 height 32
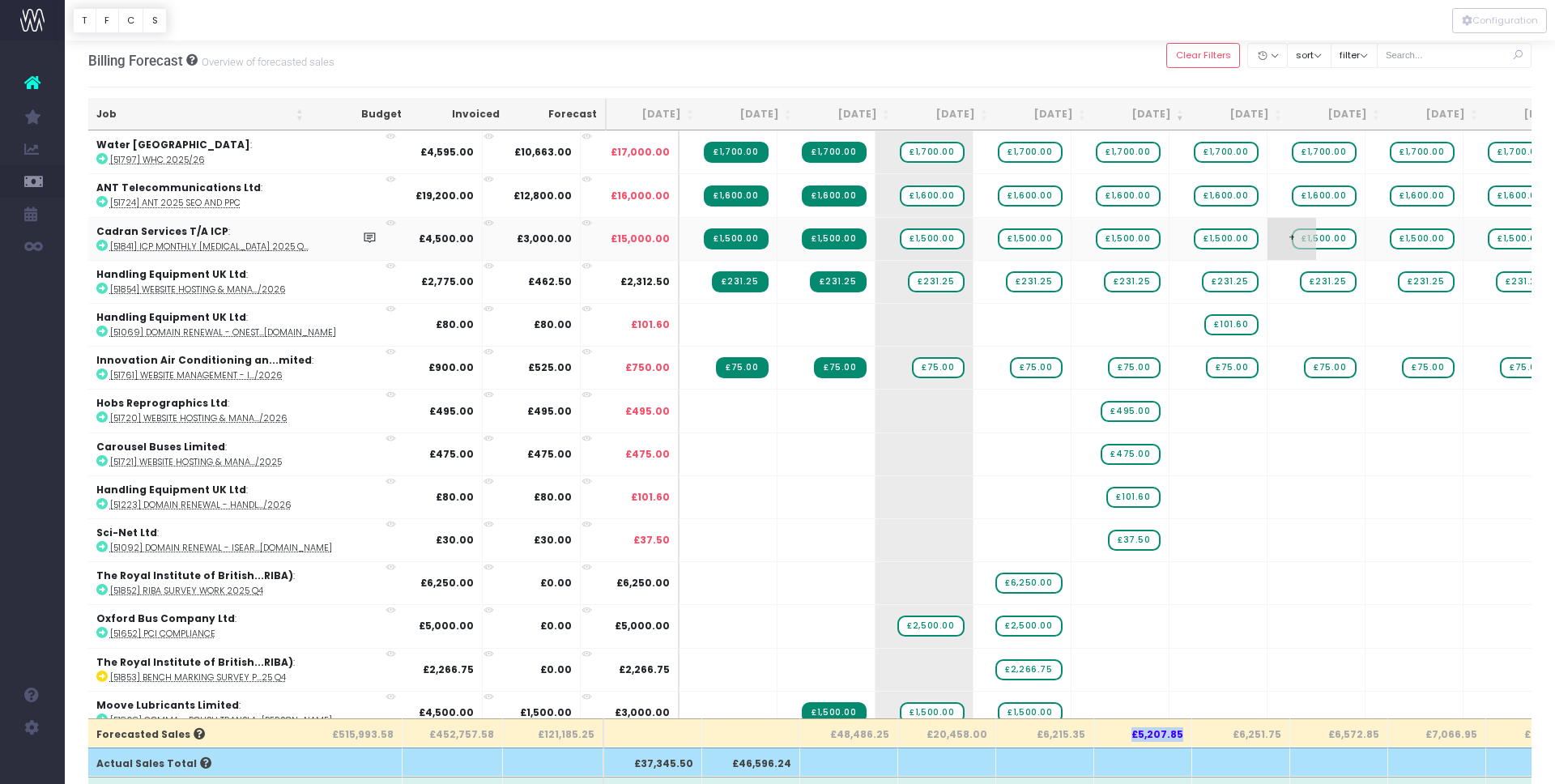
scroll to position [0, 0]
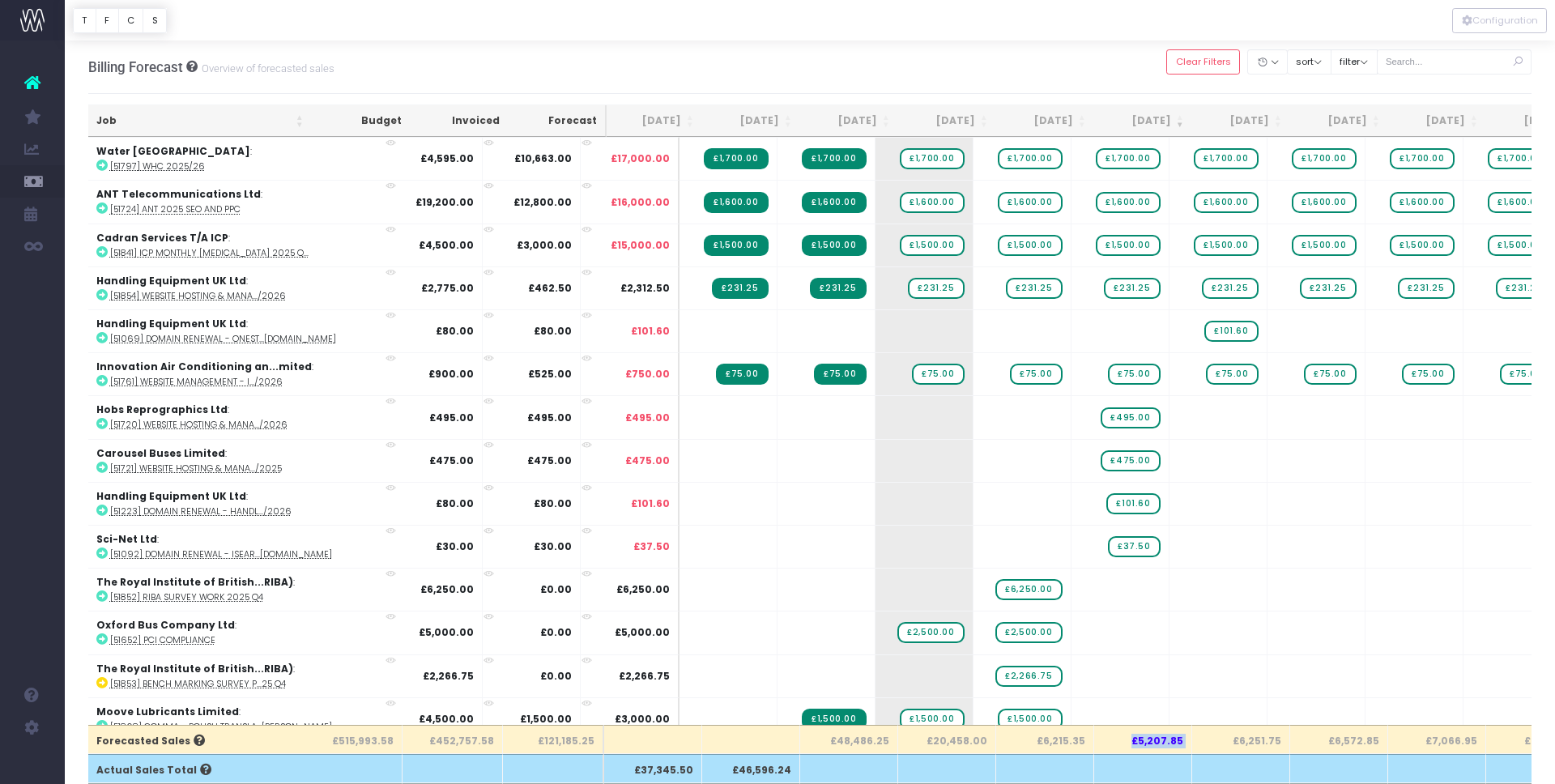
click at [882, 120] on th "Sep 25" at bounding box center [849, 121] width 98 height 32
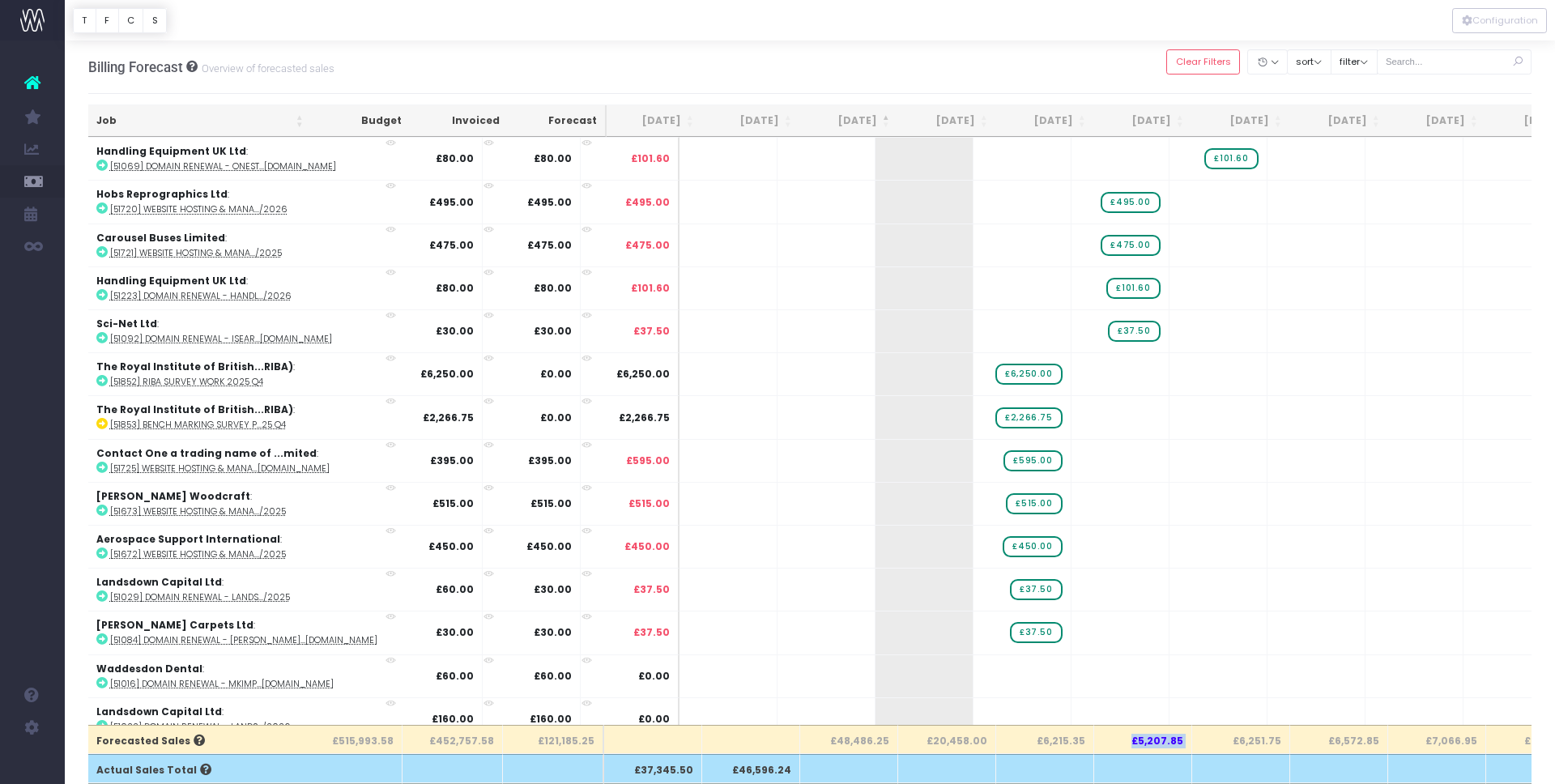
click at [883, 119] on th "Sep 25" at bounding box center [849, 121] width 98 height 32
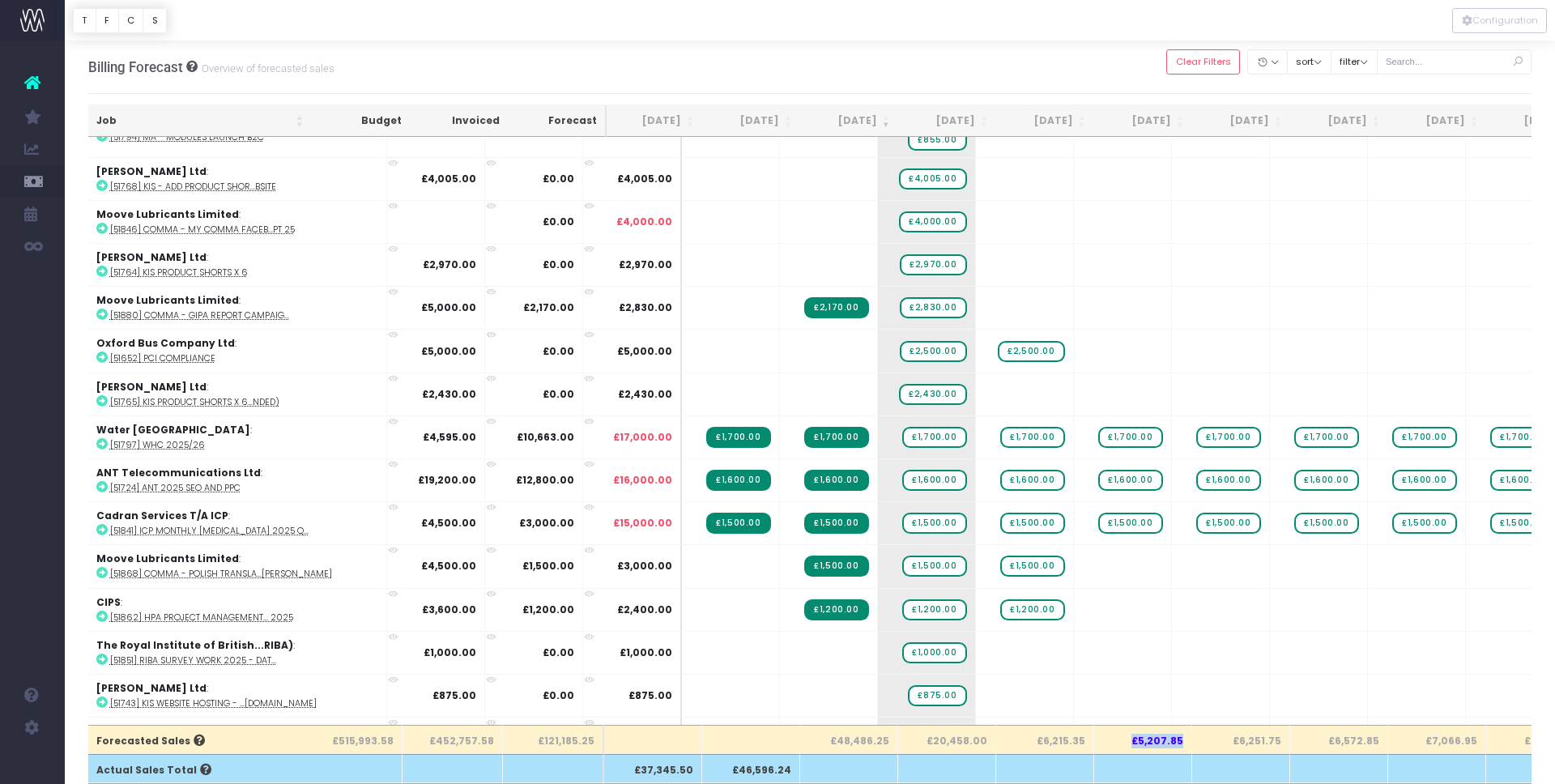
scroll to position [0, 1]
